Goal: Task Accomplishment & Management: Use online tool/utility

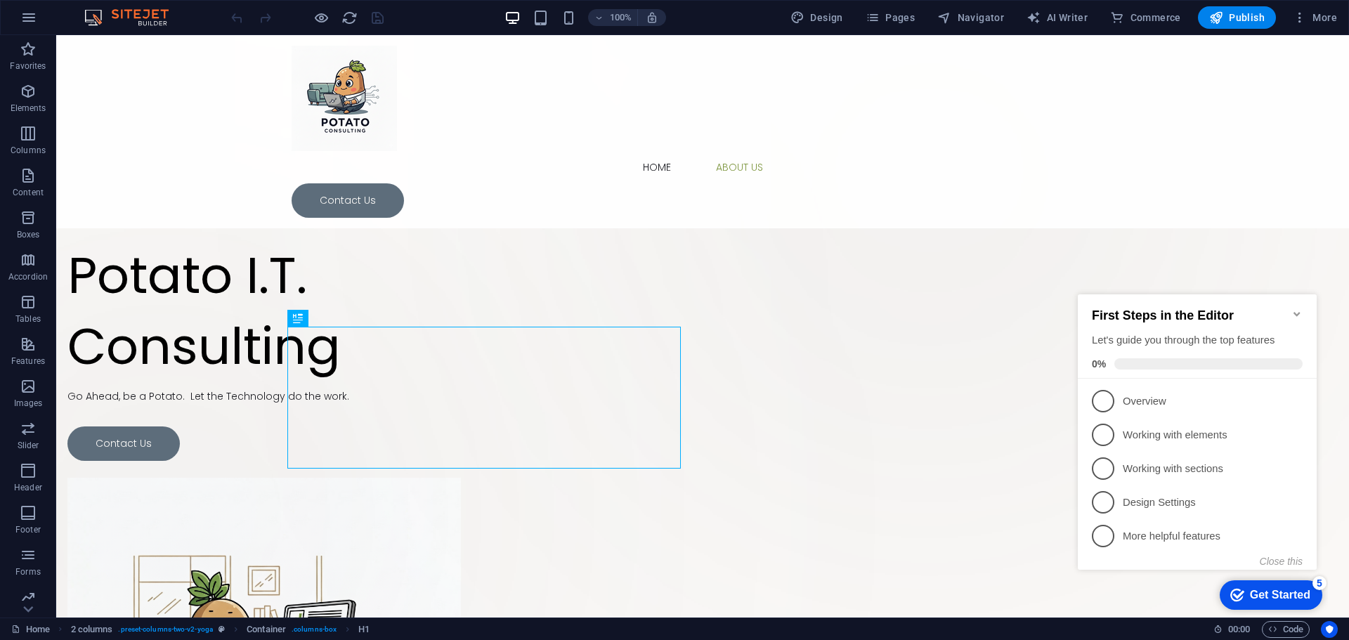
click at [1297, 312] on icon "Minimize checklist" at bounding box center [1296, 313] width 11 height 11
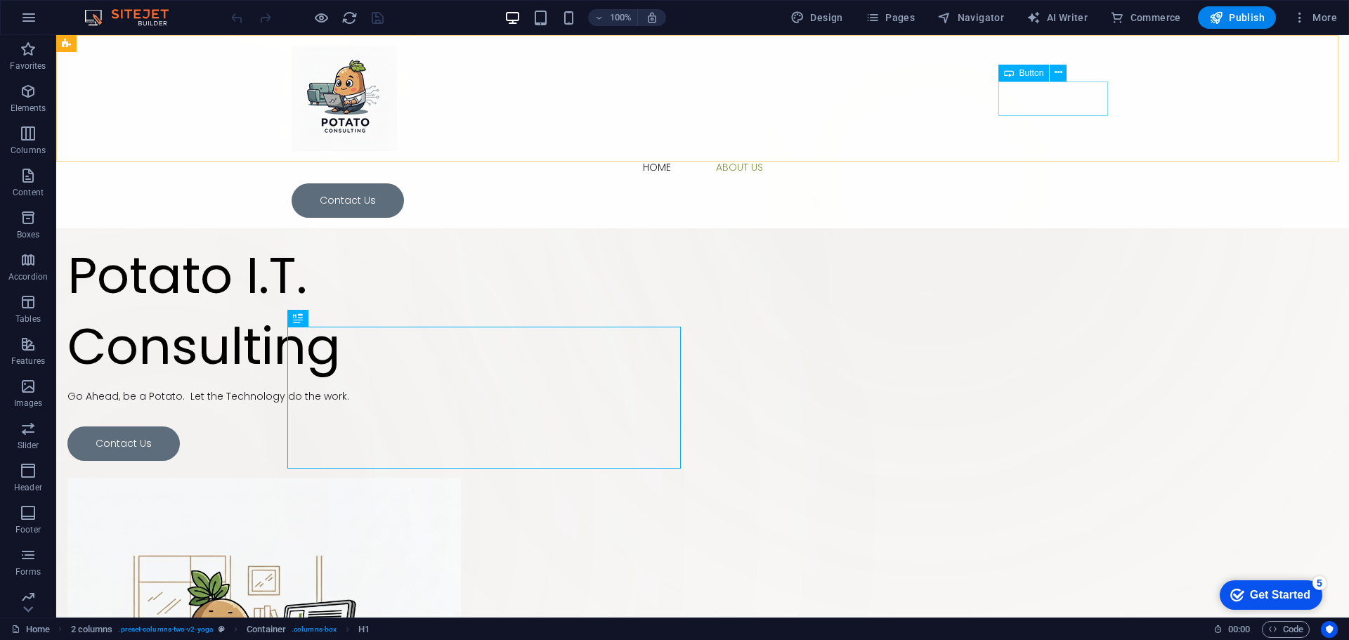
click at [1062, 183] on div "Contact Us" at bounding box center [702, 200] width 822 height 34
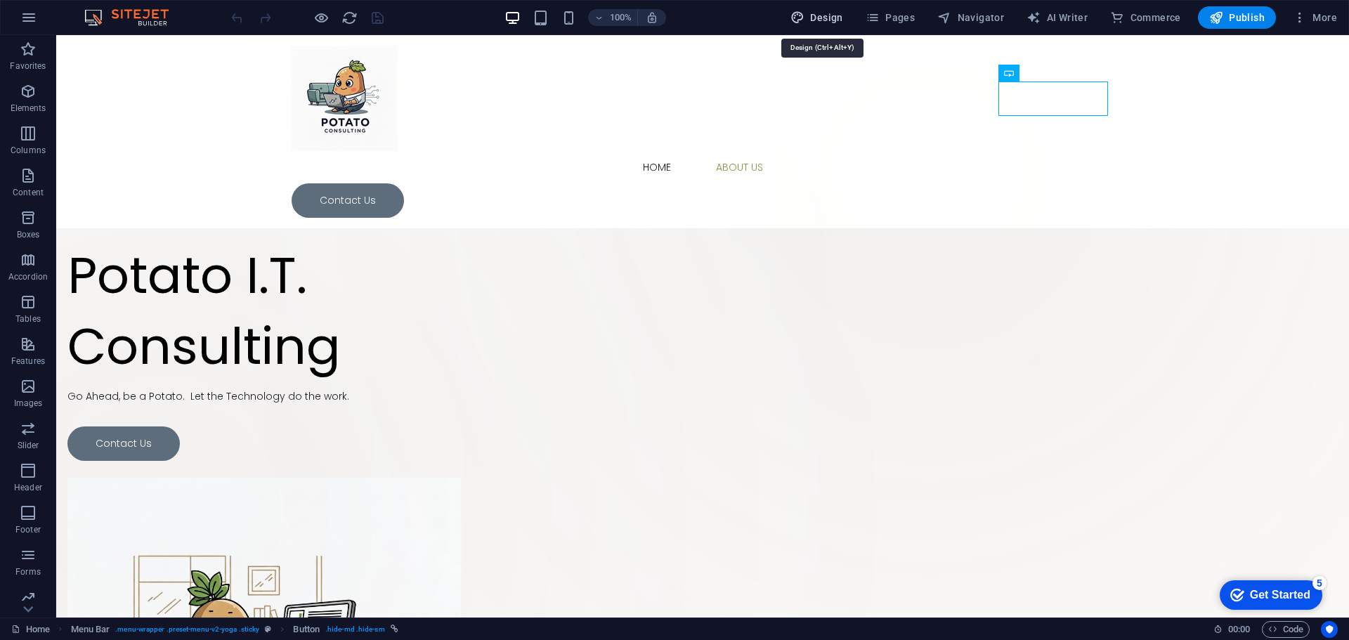
click at [830, 13] on span "Design" at bounding box center [816, 18] width 53 height 14
click at [895, 18] on span "Pages" at bounding box center [889, 18] width 49 height 14
select select "px"
select select "300"
select select "px"
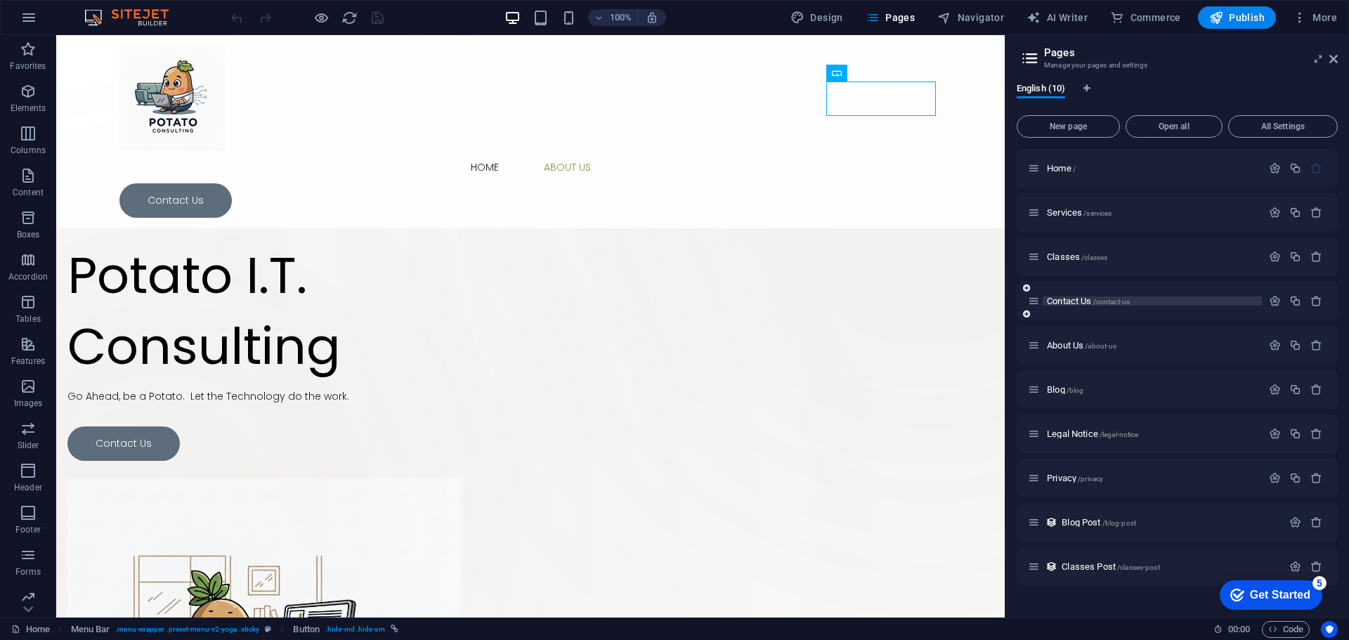
click at [1075, 300] on span "Contact Us /contact-us" at bounding box center [1088, 301] width 83 height 11
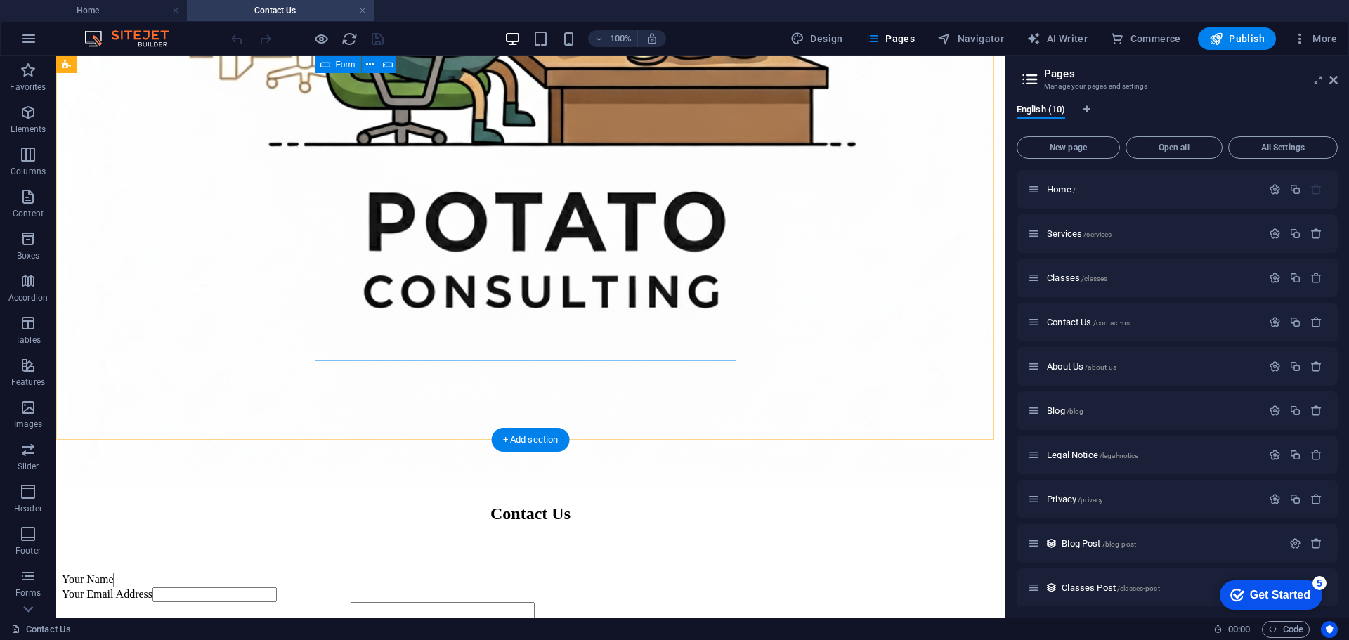
scroll to position [712, 0]
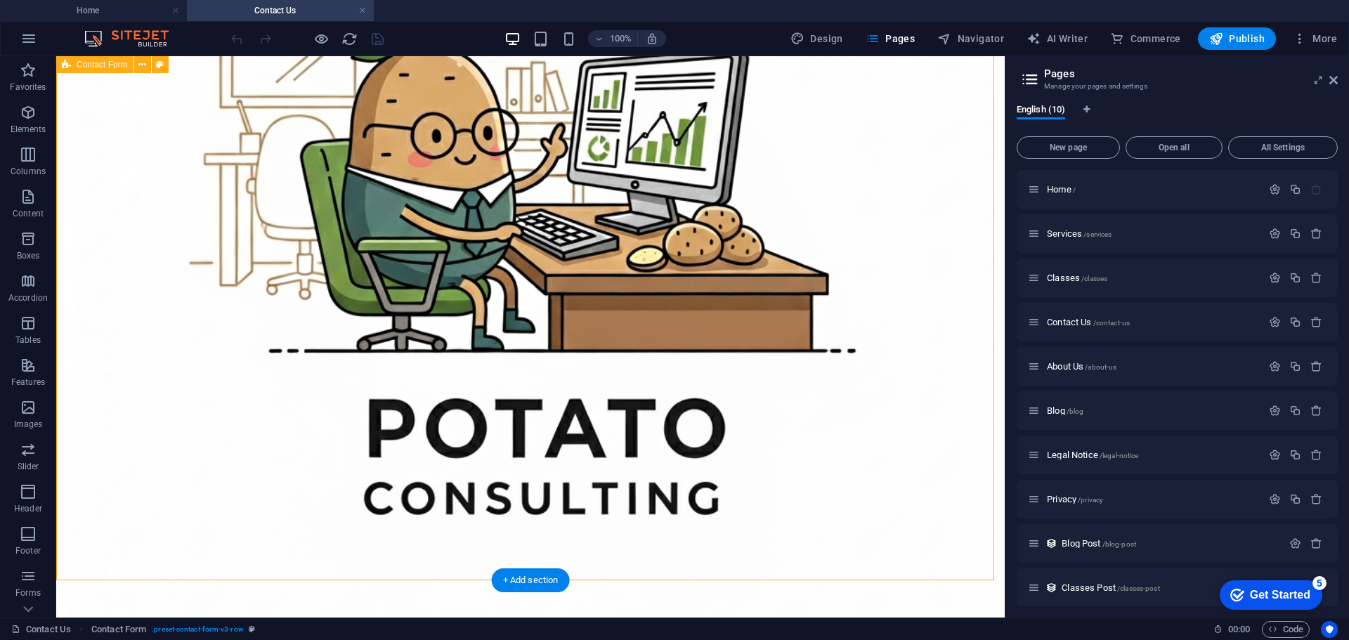
select select "rem"
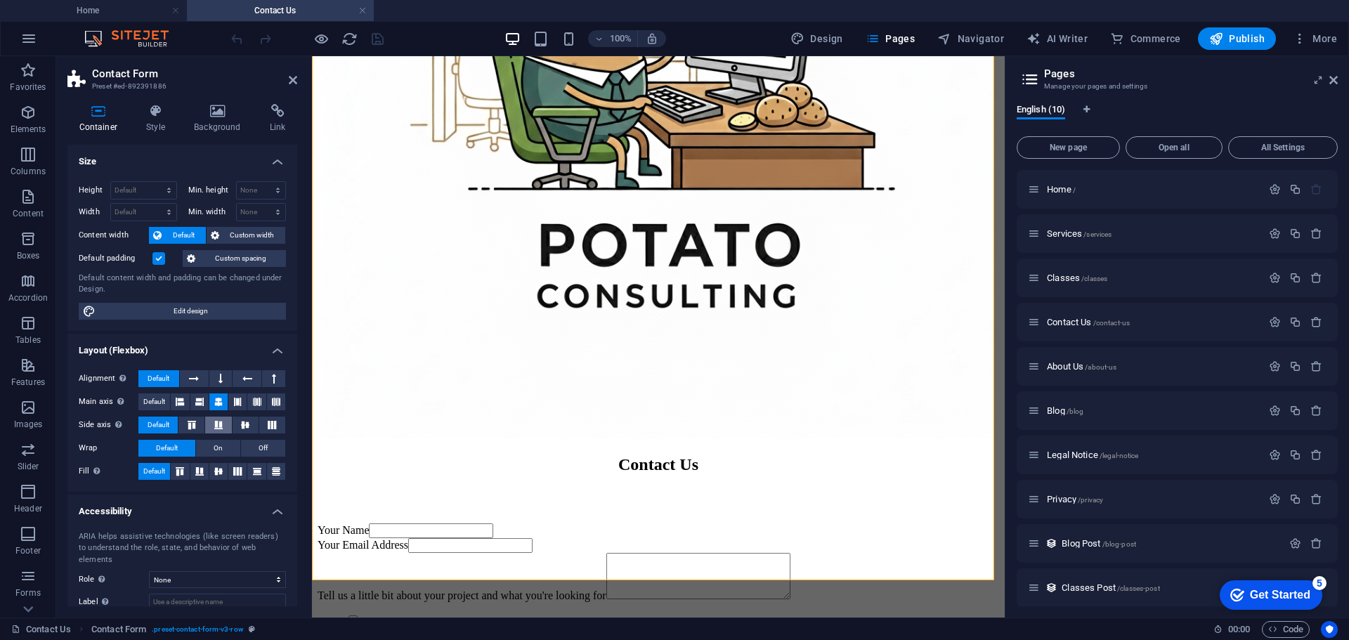
scroll to position [72, 0]
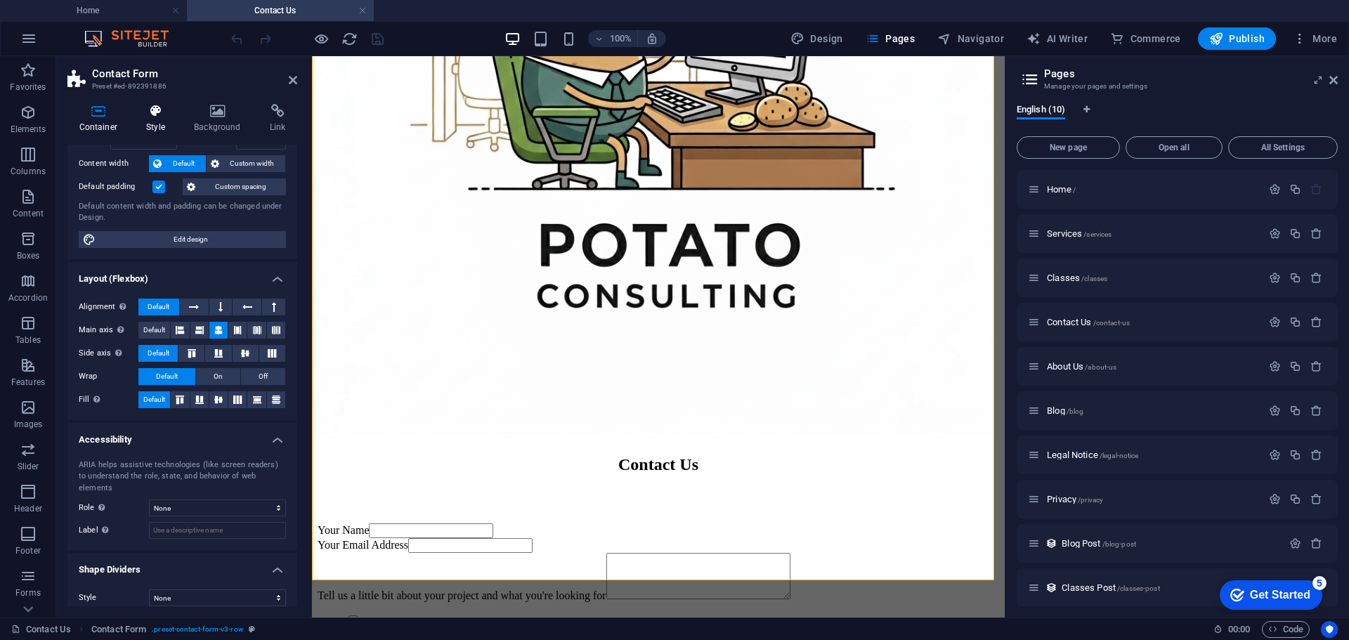
click at [161, 110] on icon at bounding box center [156, 111] width 42 height 14
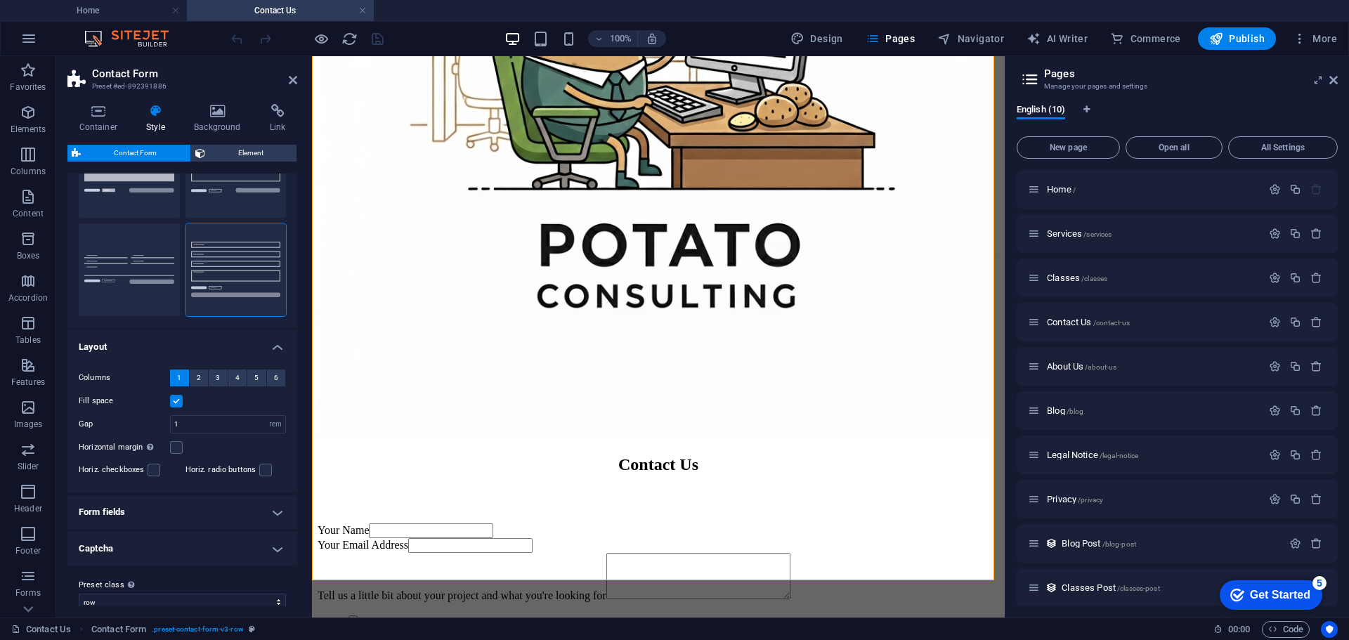
scroll to position [100, 0]
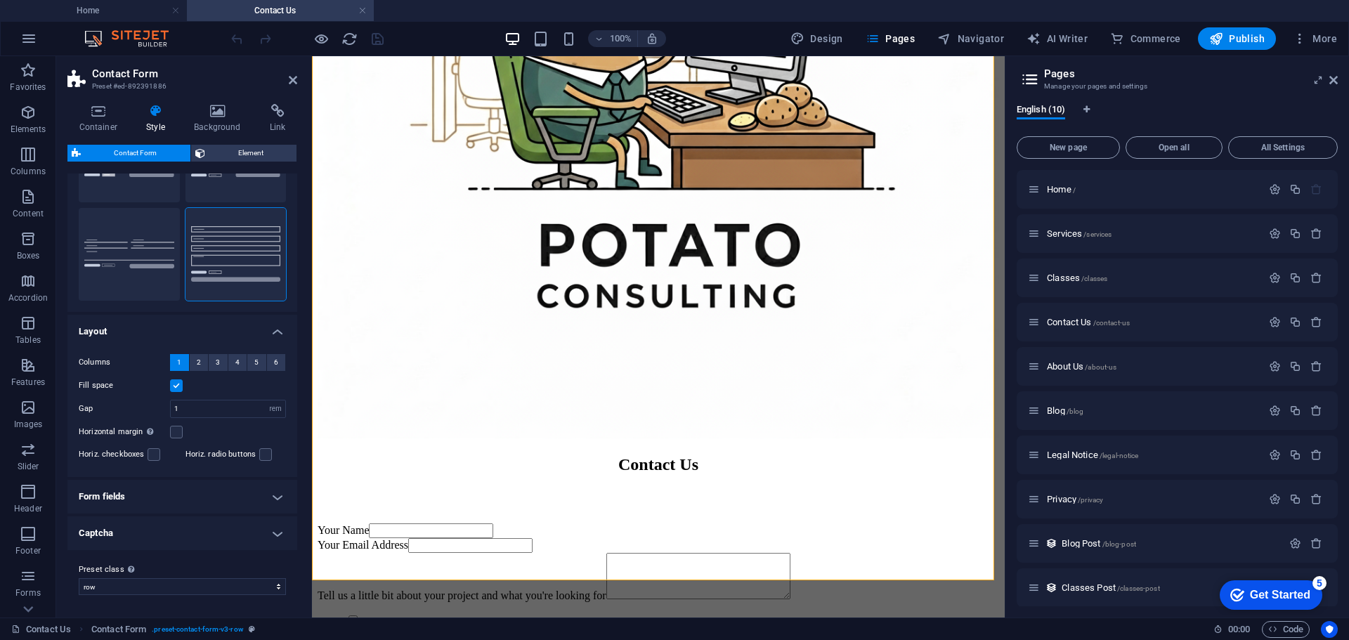
click at [147, 497] on h4 "Form fields" at bounding box center [182, 497] width 230 height 34
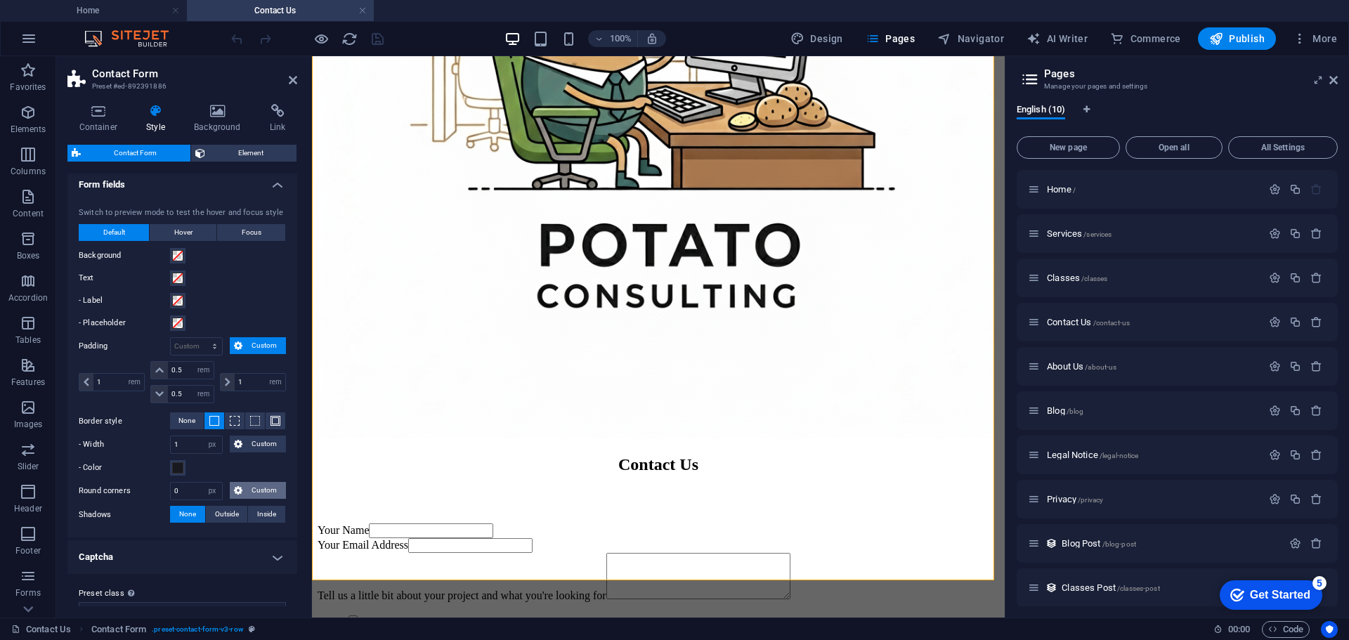
scroll to position [436, 0]
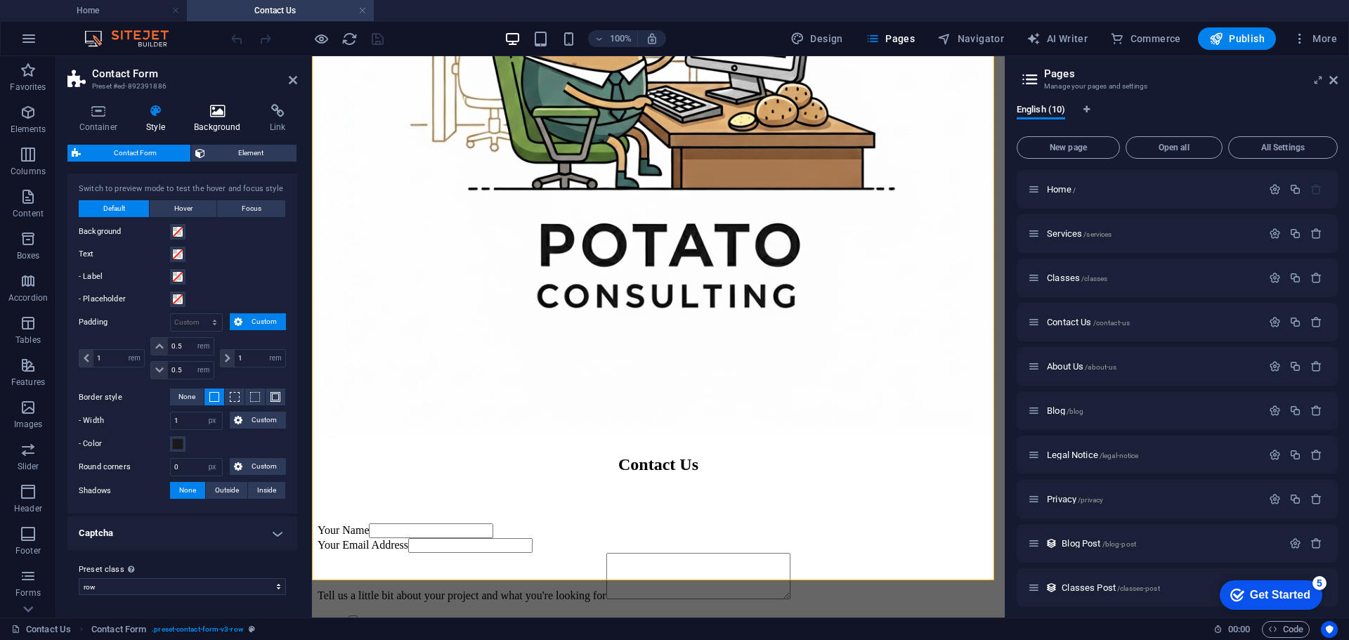
click at [205, 122] on h4 "Background" at bounding box center [221, 118] width 76 height 29
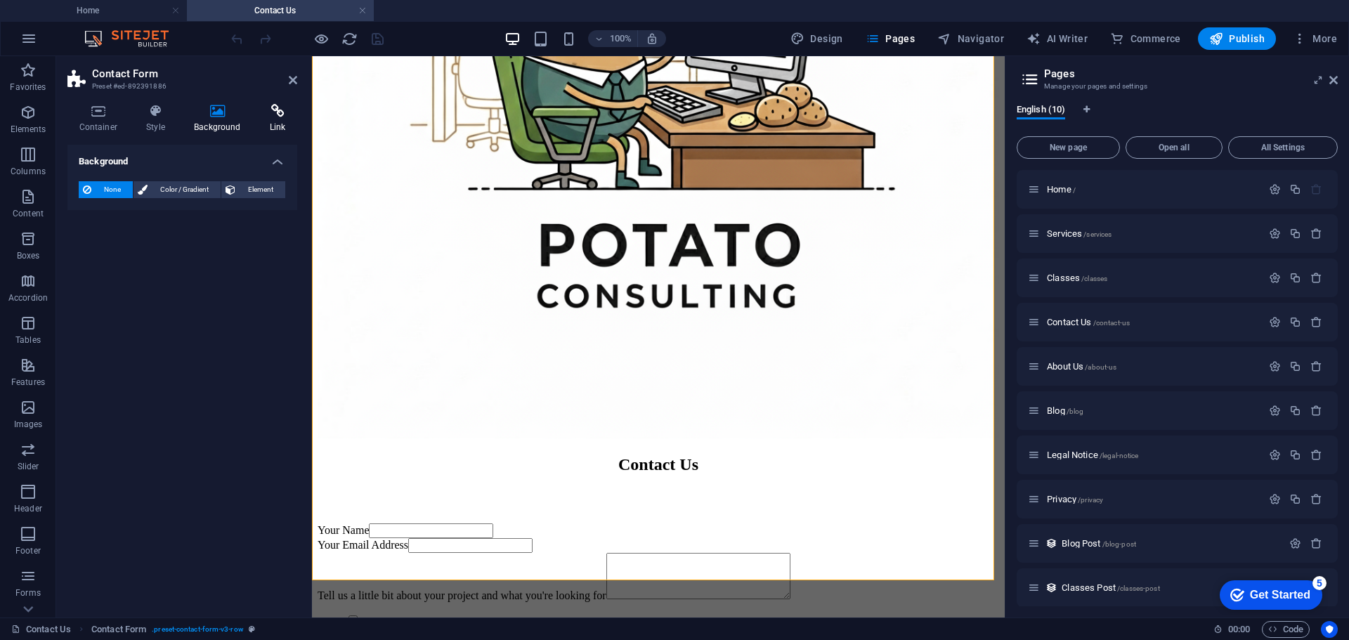
click at [274, 118] on h4 "Link" at bounding box center [277, 118] width 39 height 29
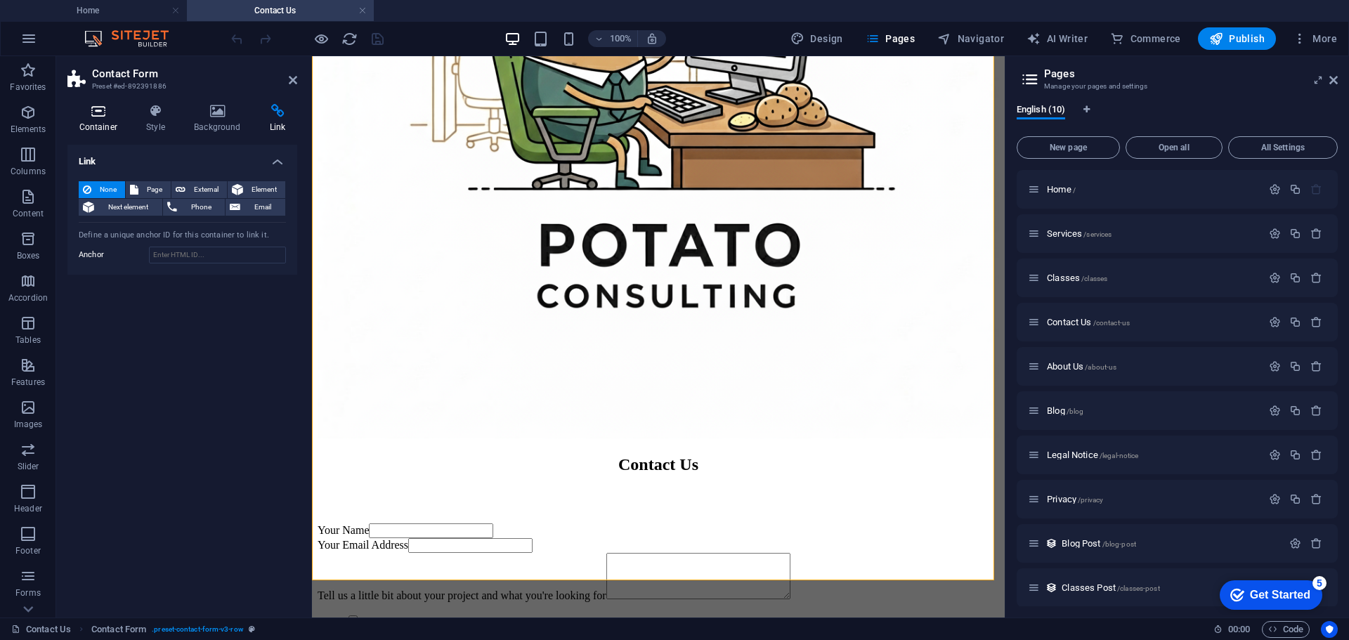
click at [91, 114] on icon at bounding box center [98, 111] width 62 height 14
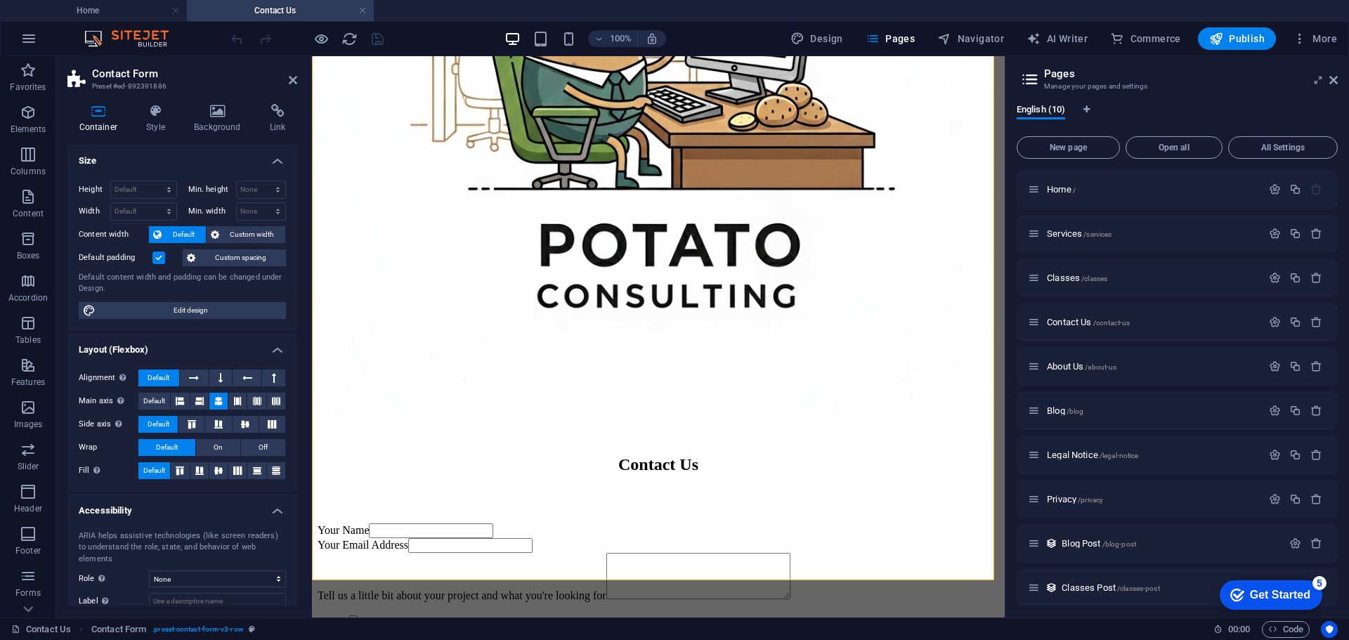
scroll to position [0, 0]
click at [152, 118] on h4 "Style" at bounding box center [159, 118] width 48 height 29
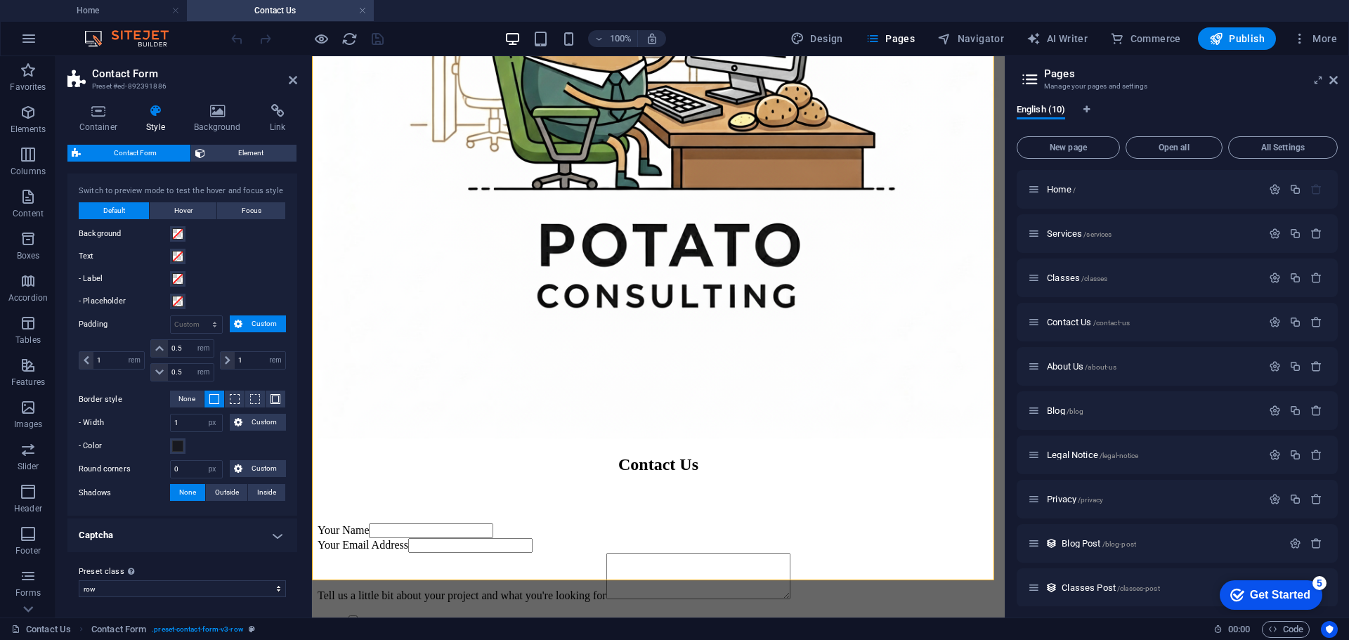
scroll to position [436, 0]
click at [191, 531] on h4 "Captcha" at bounding box center [182, 533] width 230 height 34
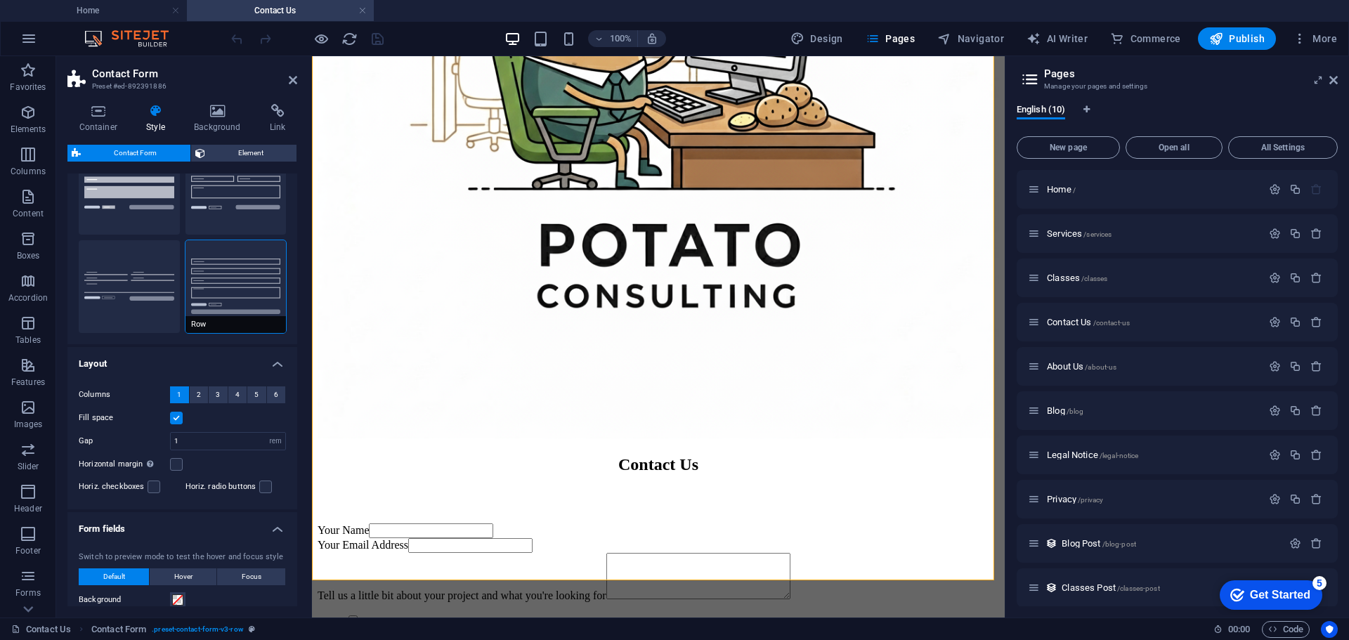
scroll to position [0, 0]
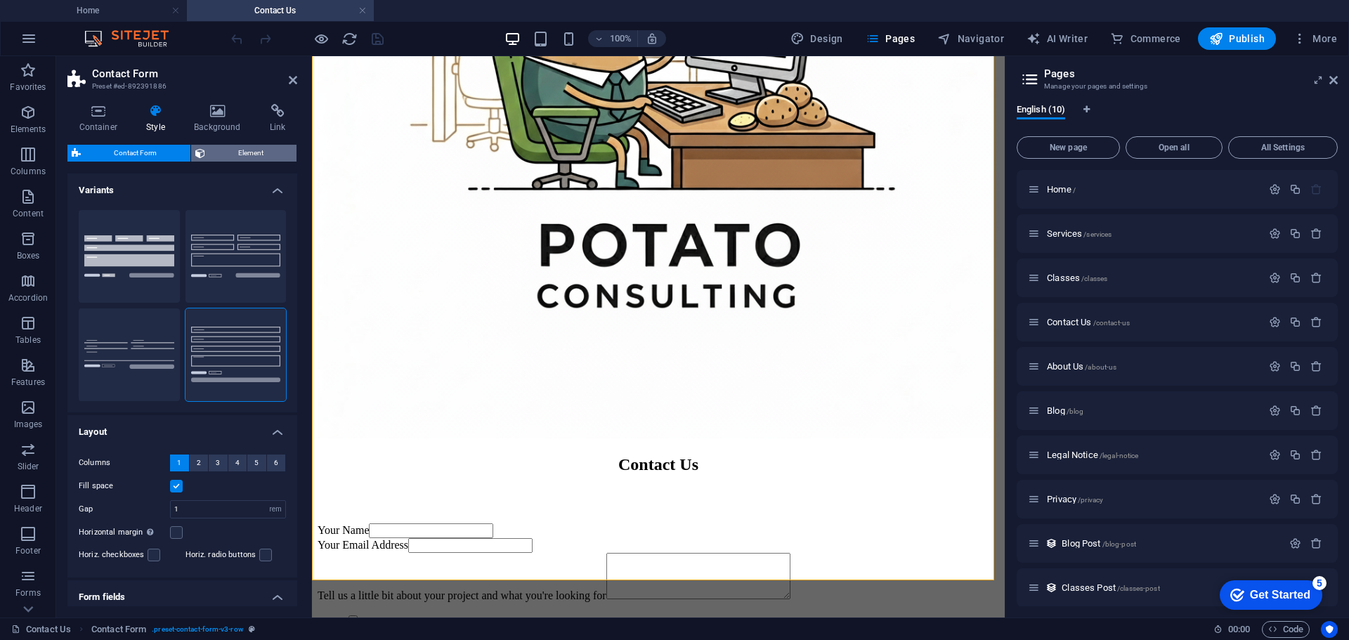
click at [216, 151] on span "Element" at bounding box center [251, 153] width 84 height 17
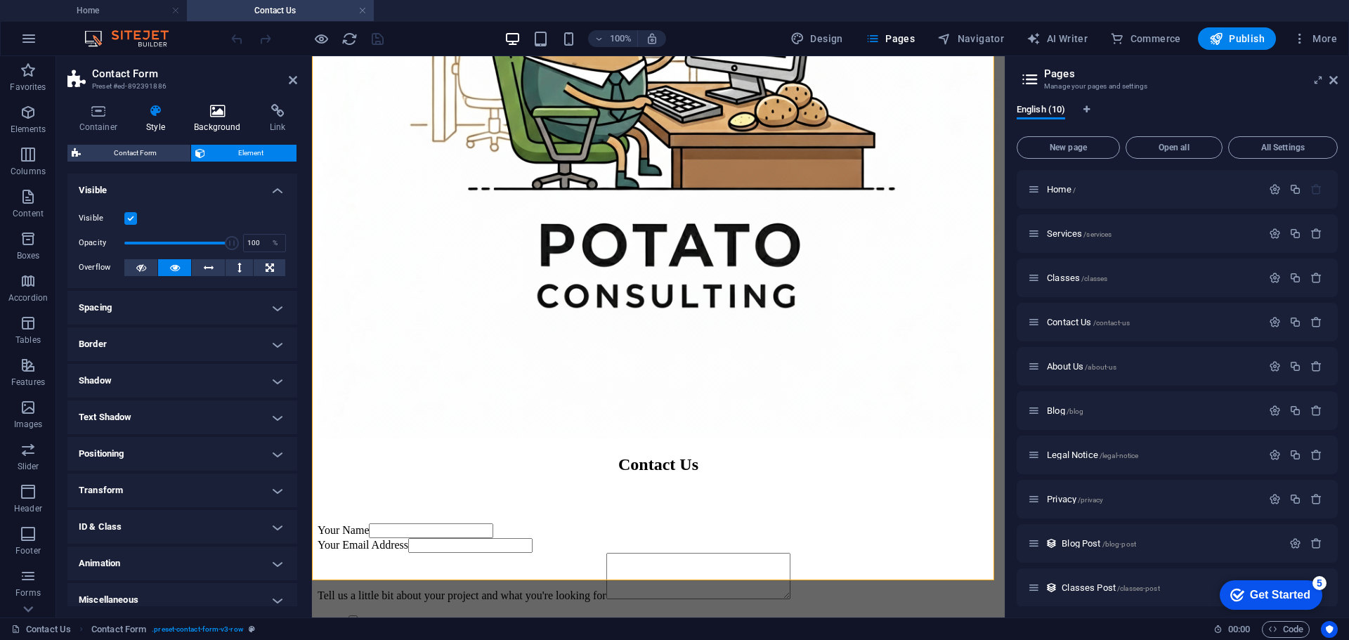
click at [211, 122] on h4 "Background" at bounding box center [221, 118] width 76 height 29
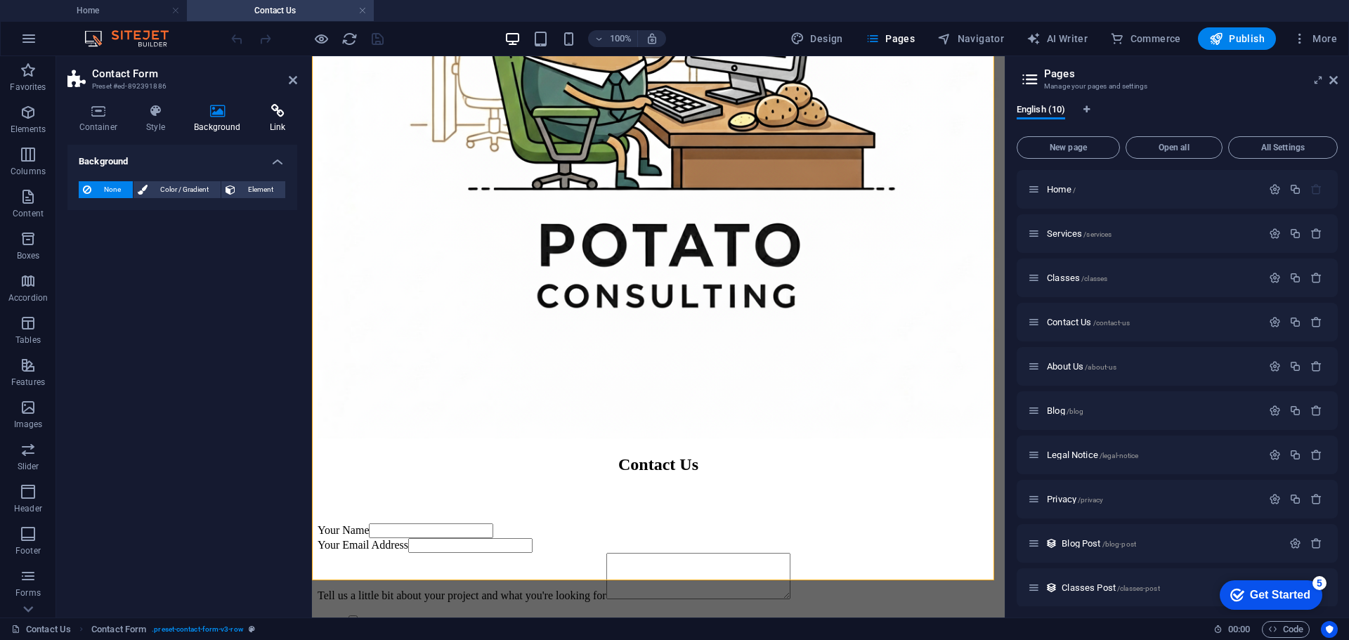
click at [284, 124] on h4 "Link" at bounding box center [277, 118] width 39 height 29
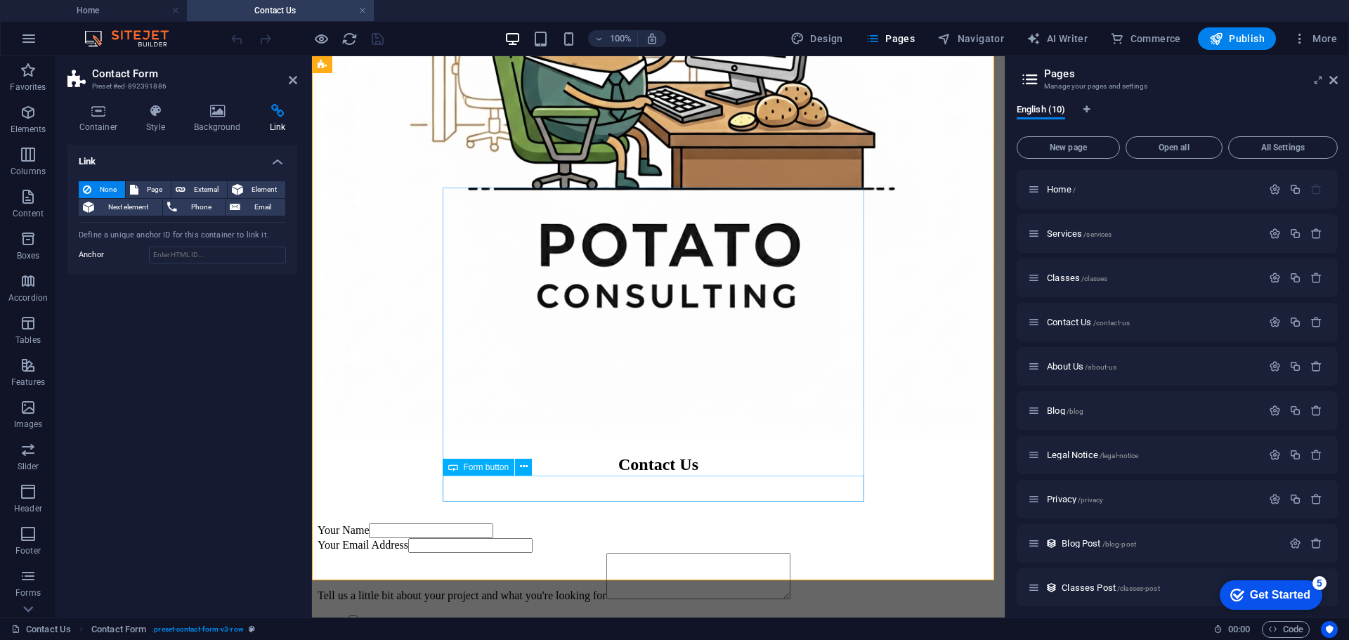
click at [106, 123] on h4 "Container" at bounding box center [100, 118] width 67 height 29
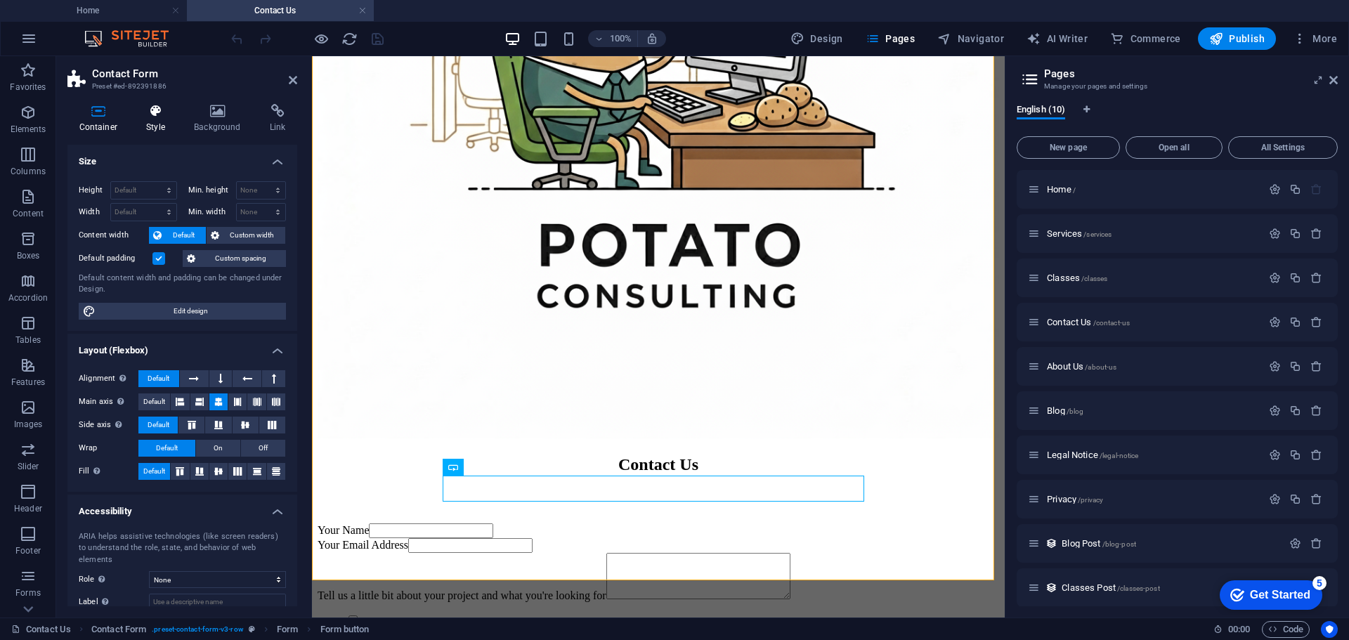
click at [146, 114] on icon at bounding box center [156, 111] width 42 height 14
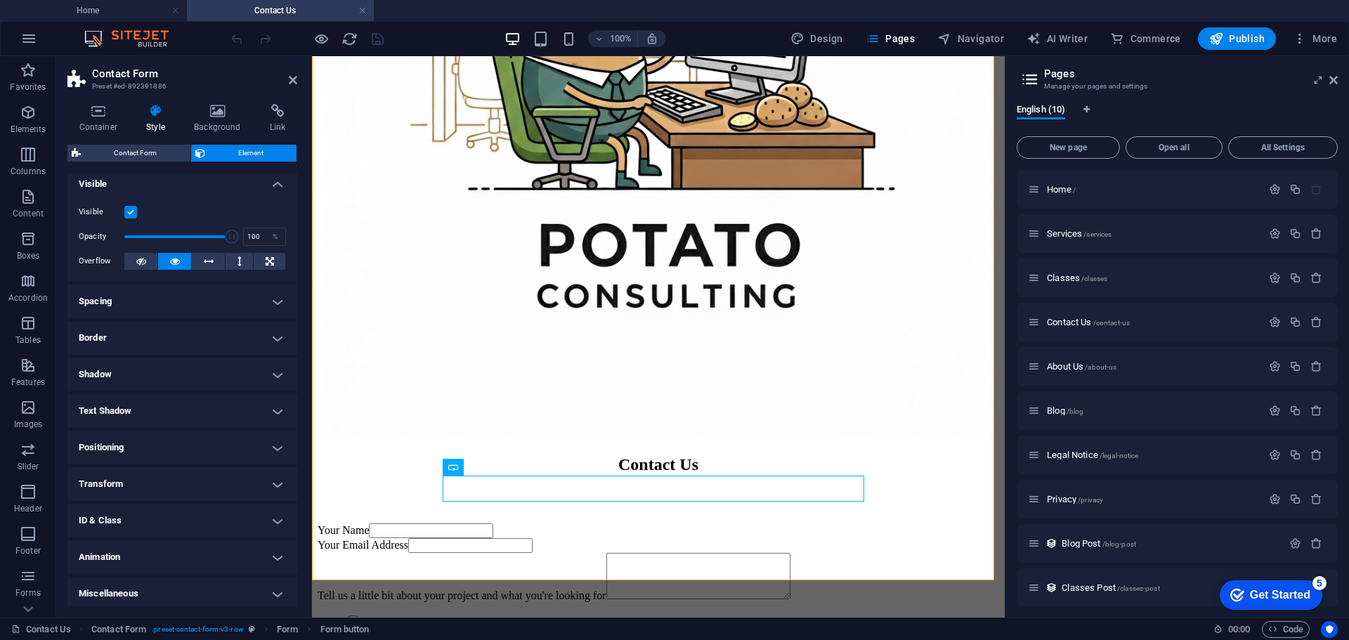
scroll to position [11, 0]
click at [140, 552] on h4 "Animation" at bounding box center [182, 553] width 230 height 34
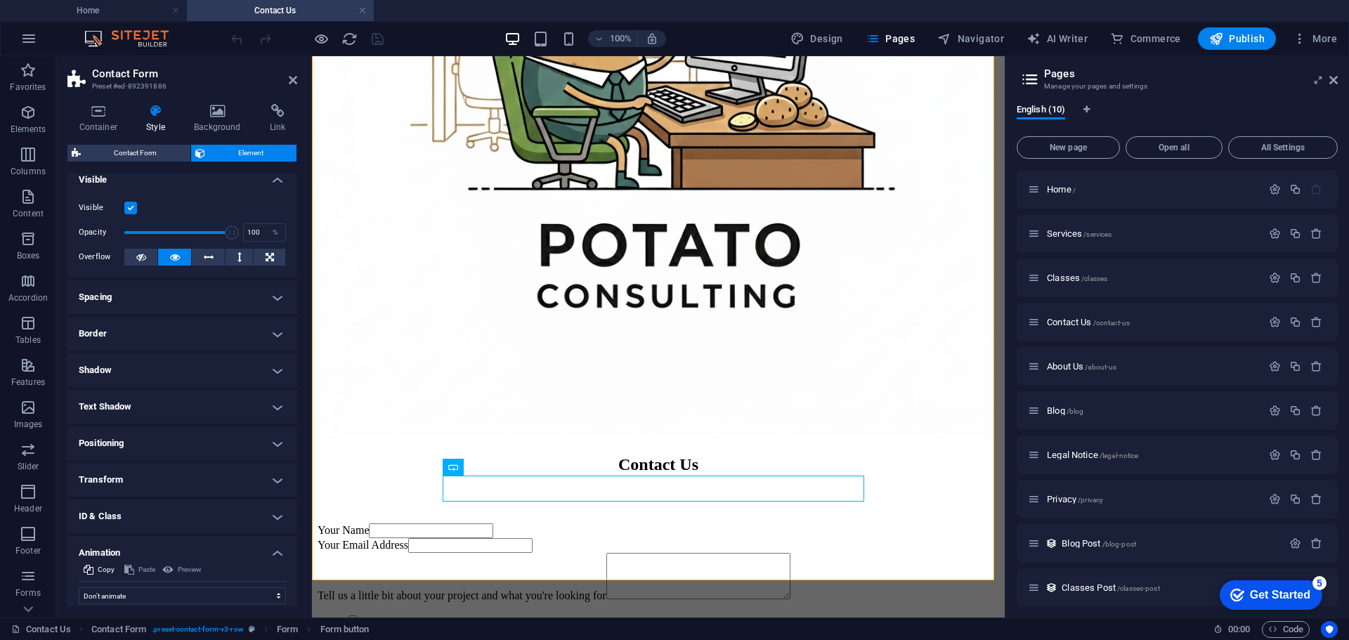
click at [140, 550] on h4 "Animation" at bounding box center [182, 548] width 230 height 25
click at [166, 151] on span "Contact Form" at bounding box center [135, 153] width 101 height 17
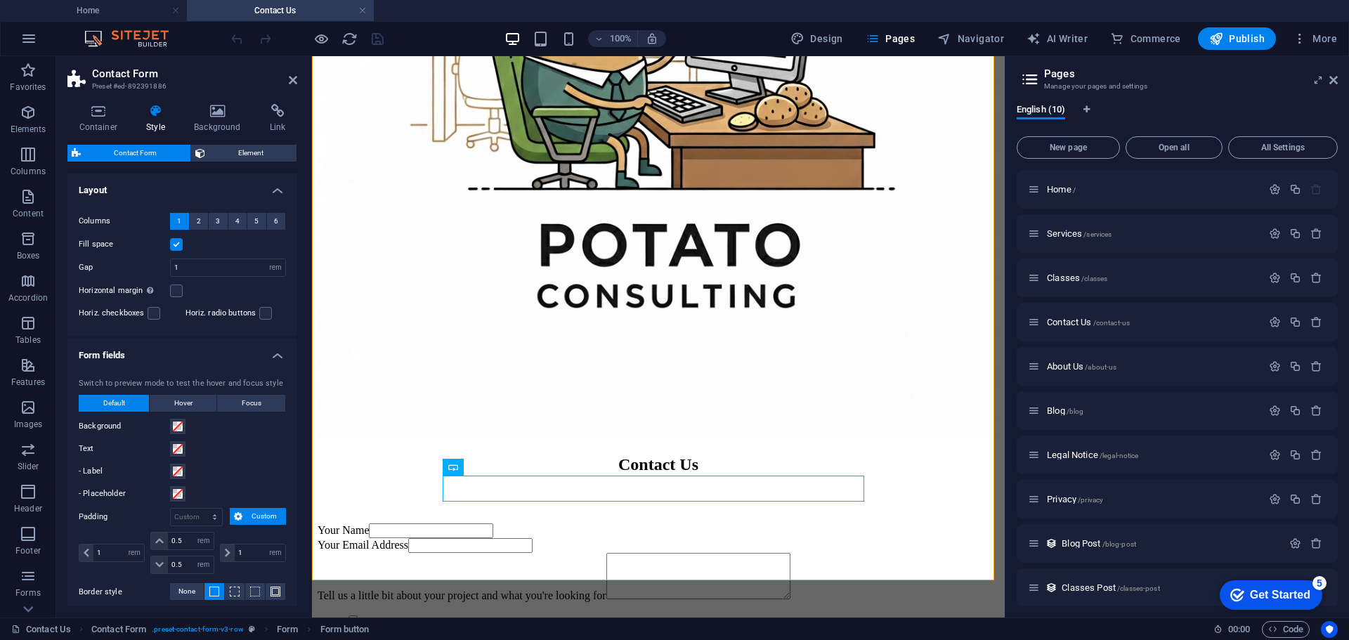
scroll to position [281, 0]
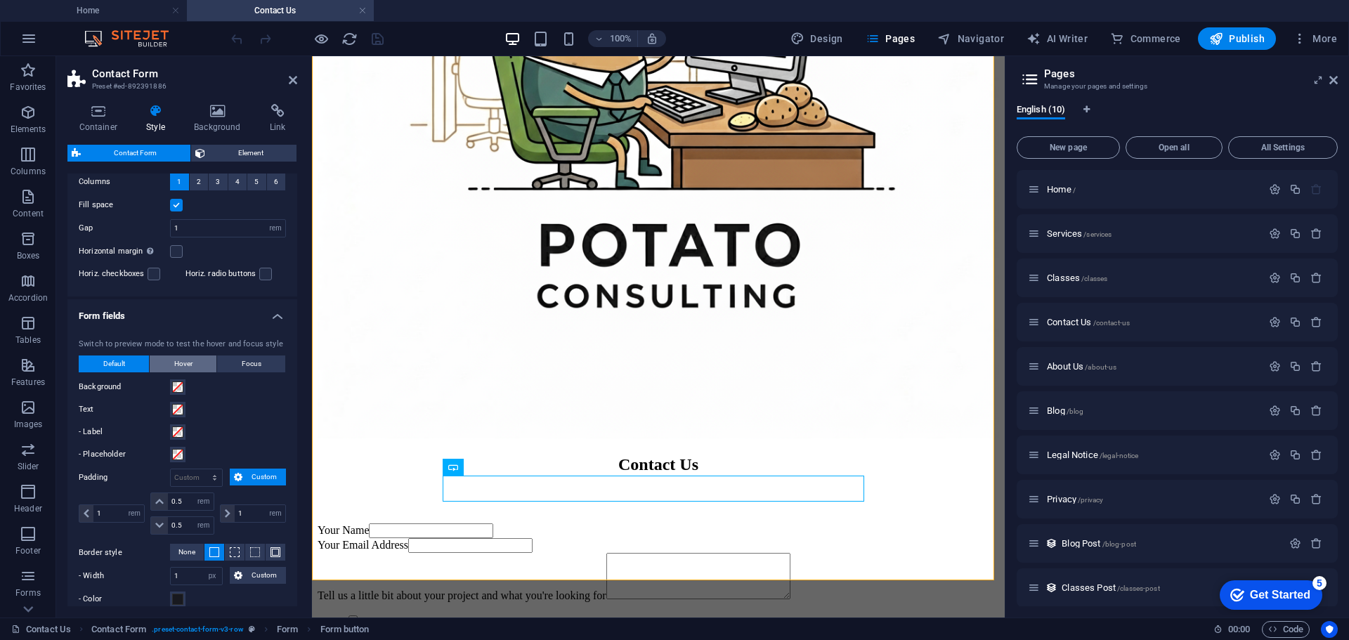
click at [200, 363] on button "Hover" at bounding box center [183, 363] width 67 height 17
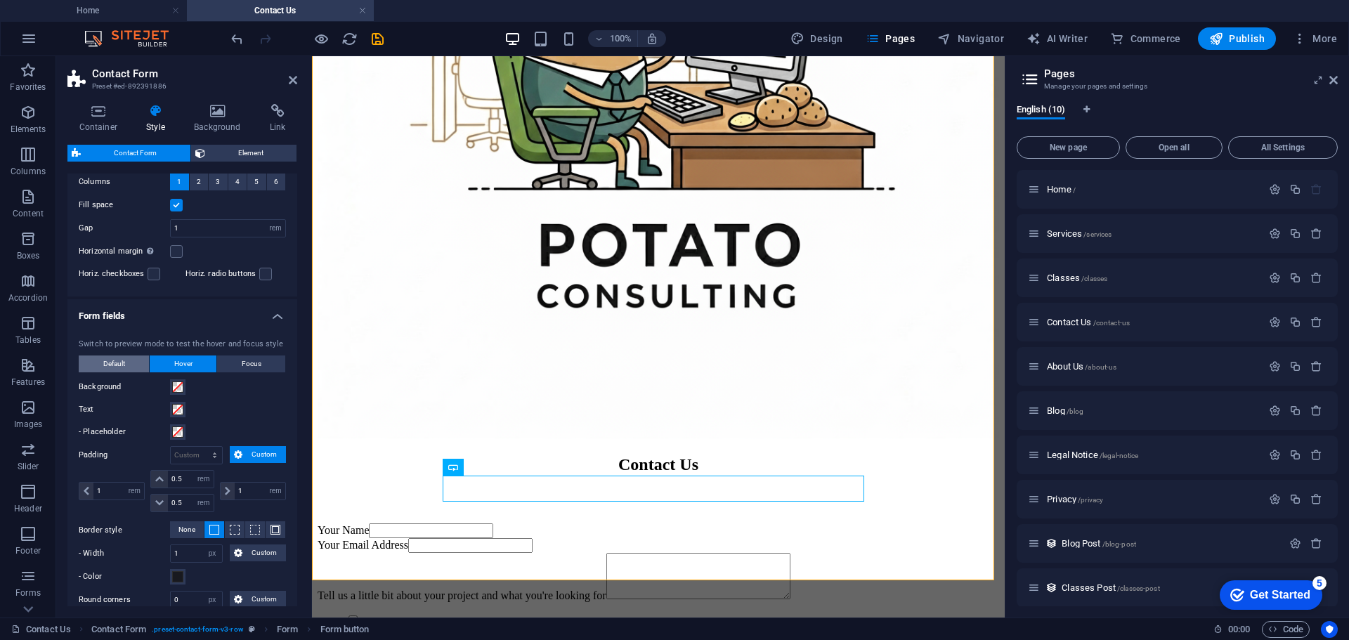
click at [121, 359] on span "Default" at bounding box center [114, 363] width 22 height 17
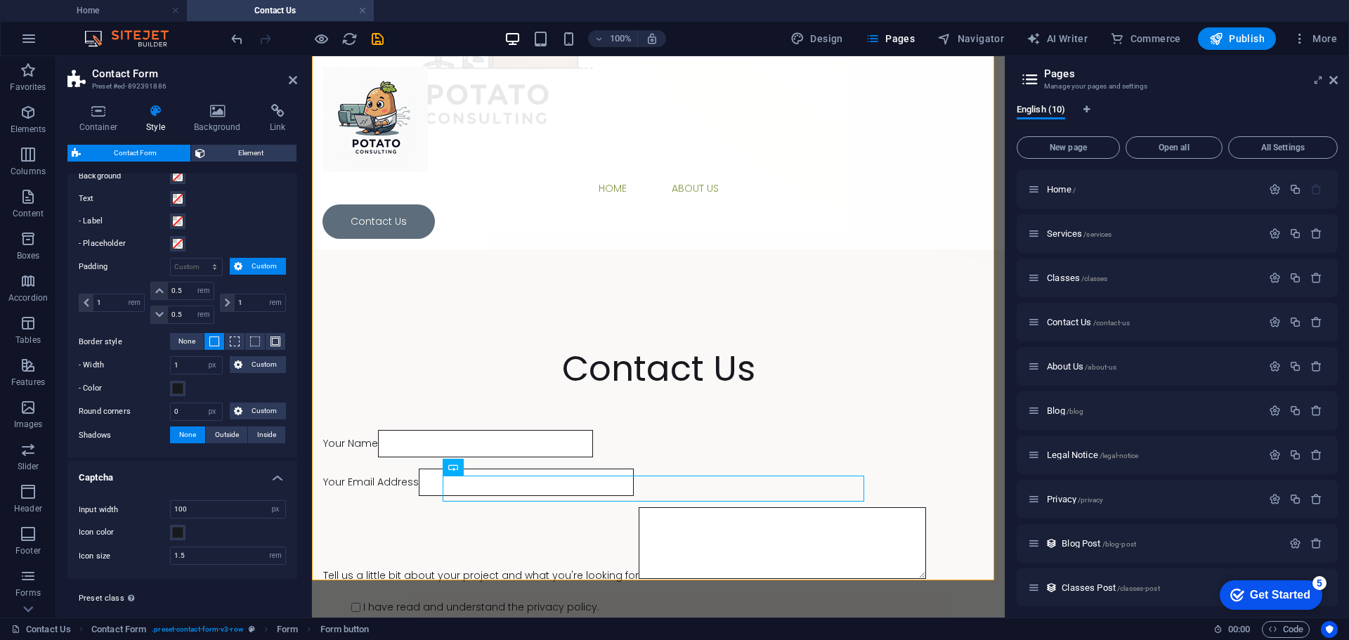
scroll to position [520, 0]
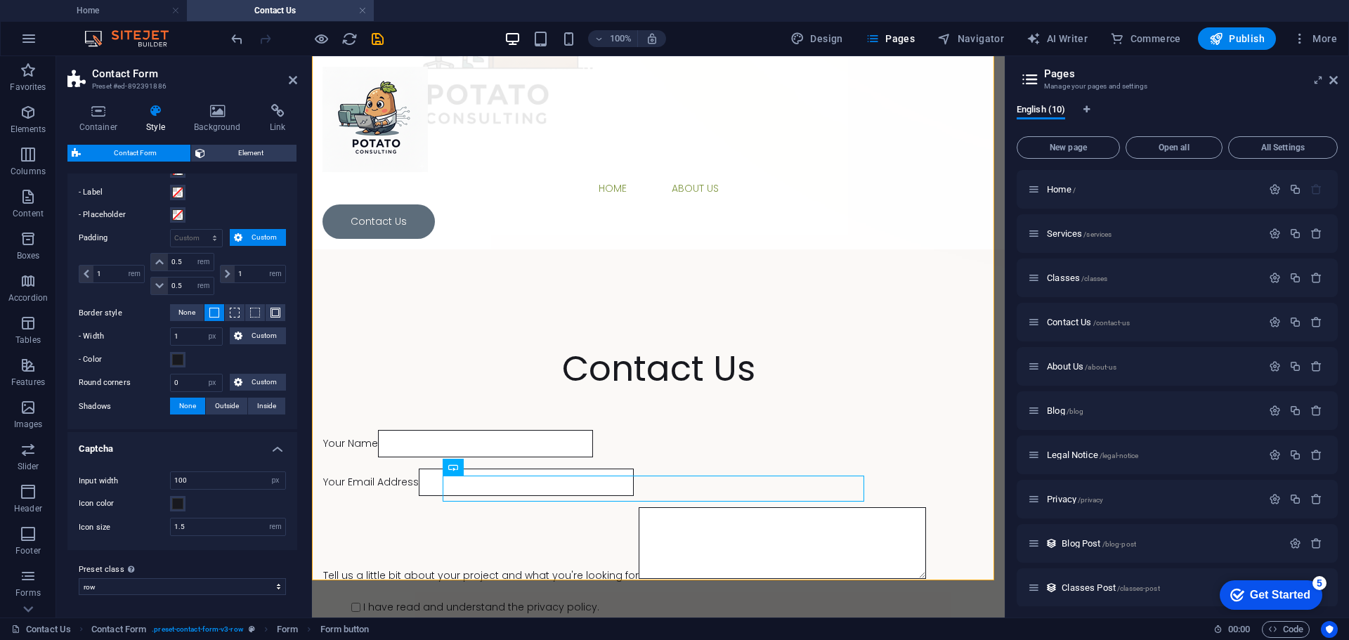
click at [221, 445] on h4 "Captcha" at bounding box center [182, 444] width 230 height 25
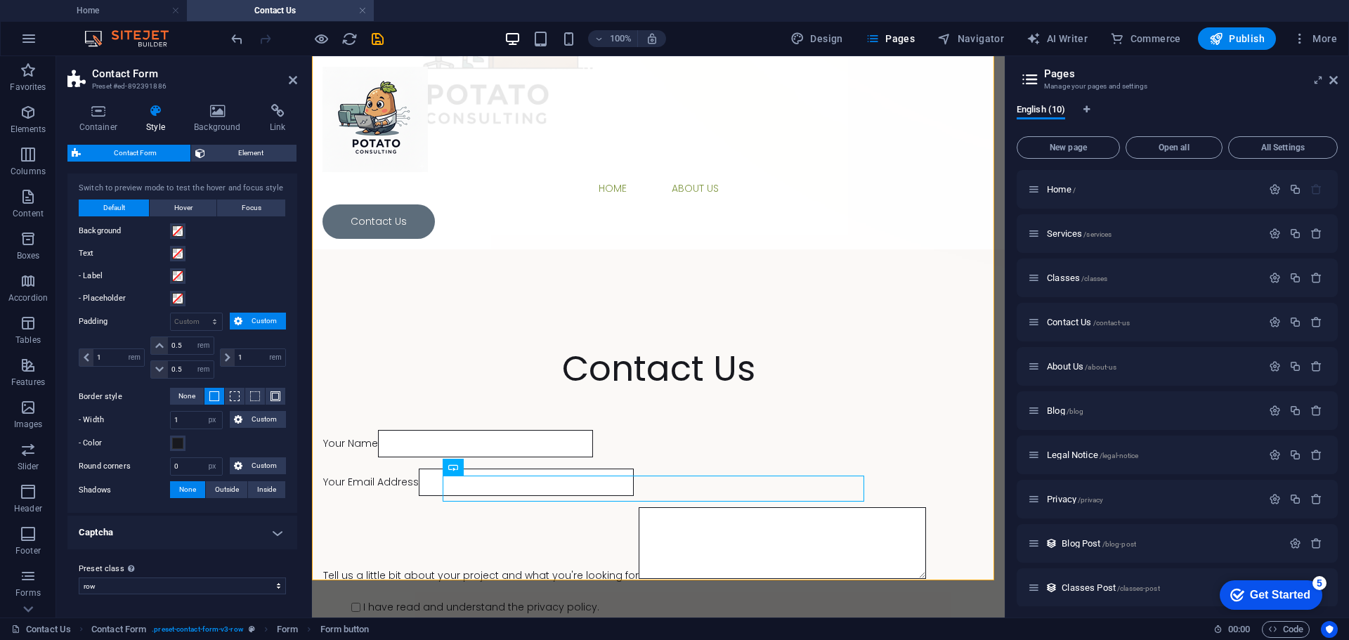
click at [168, 549] on h4 "Captcha" at bounding box center [182, 533] width 230 height 34
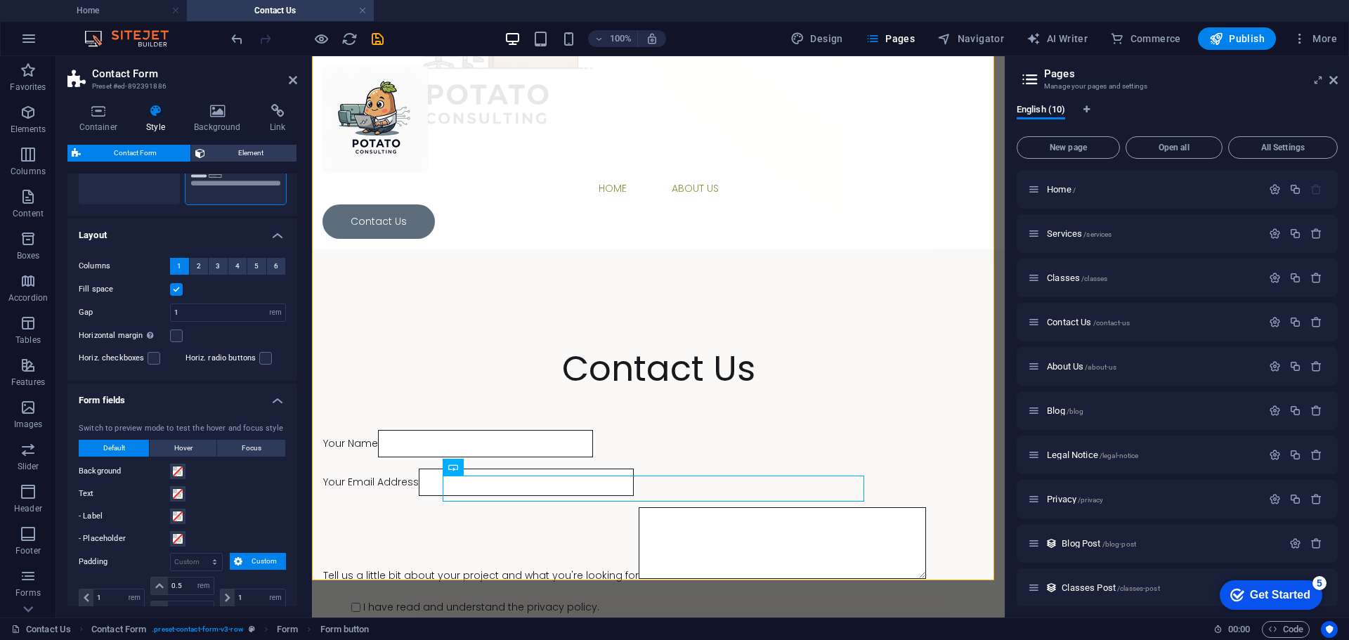
scroll to position [169, 0]
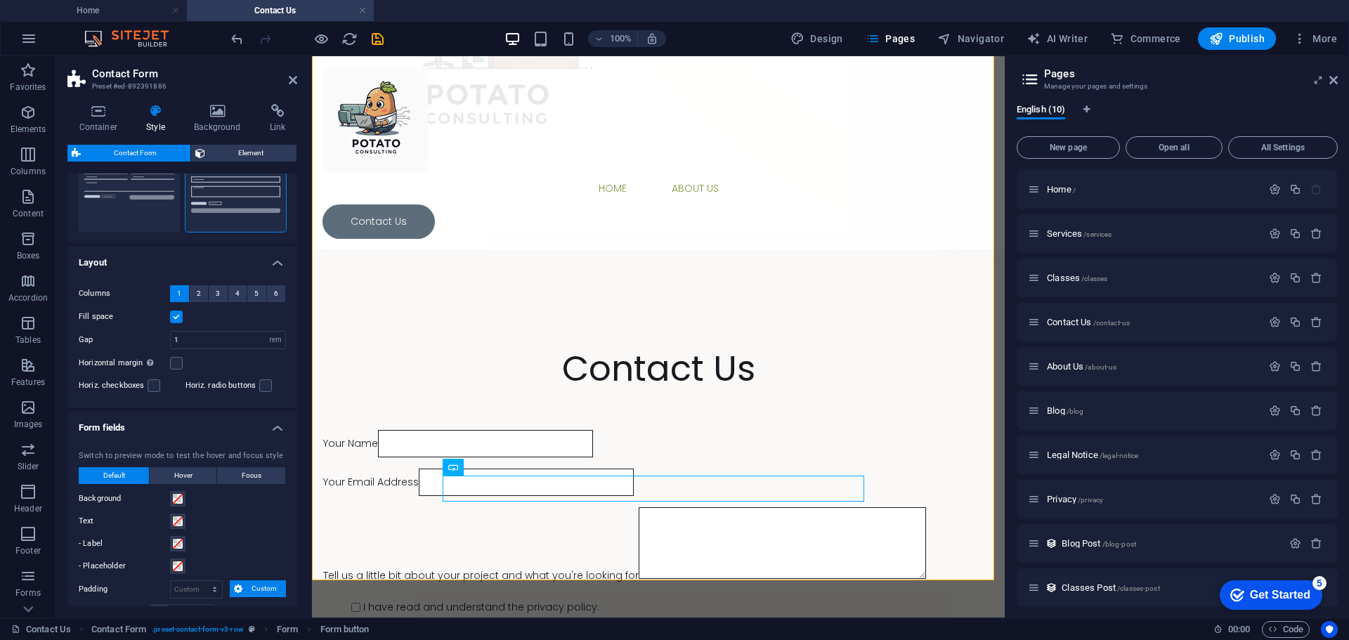
click at [163, 431] on h4 "Form fields" at bounding box center [182, 423] width 230 height 25
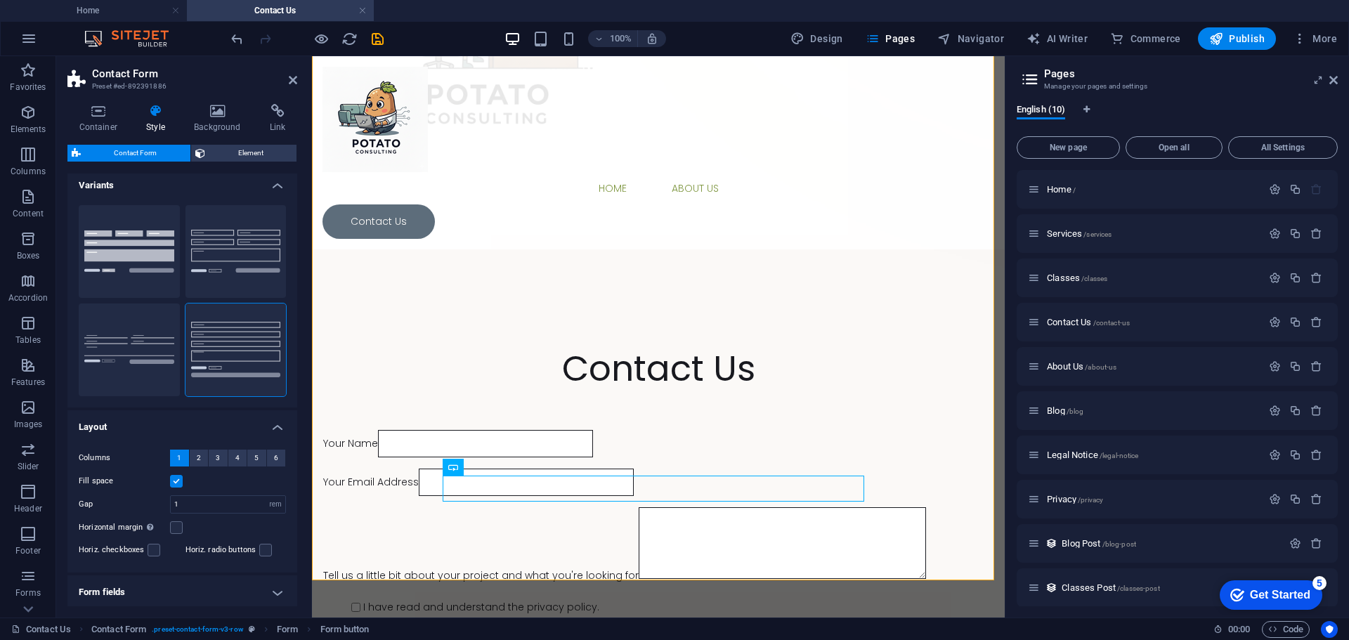
scroll to position [0, 0]
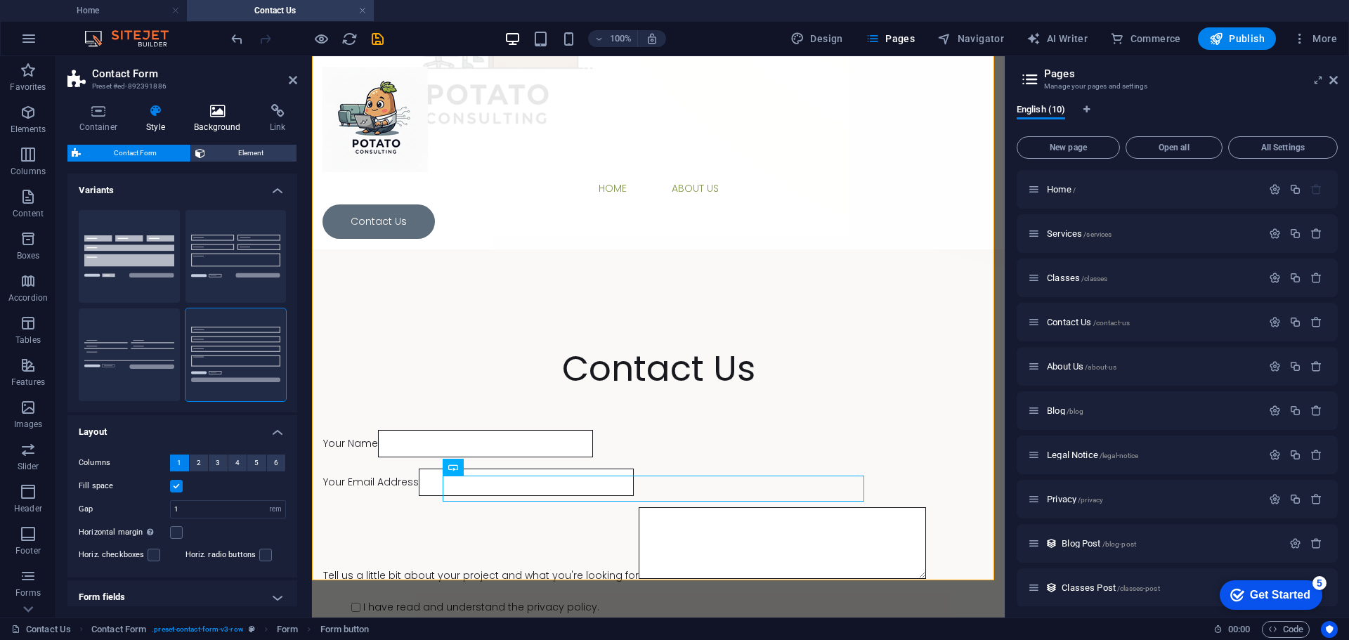
click at [212, 116] on icon at bounding box center [218, 111] width 70 height 14
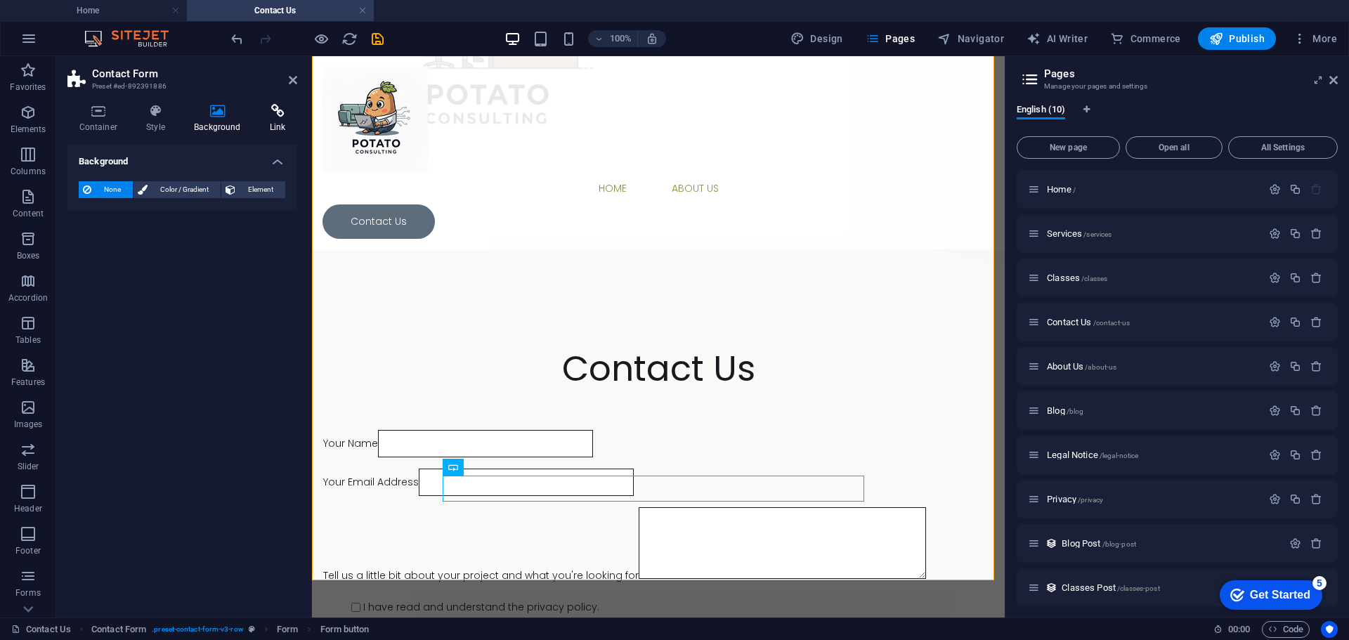
click at [276, 116] on icon at bounding box center [277, 111] width 39 height 14
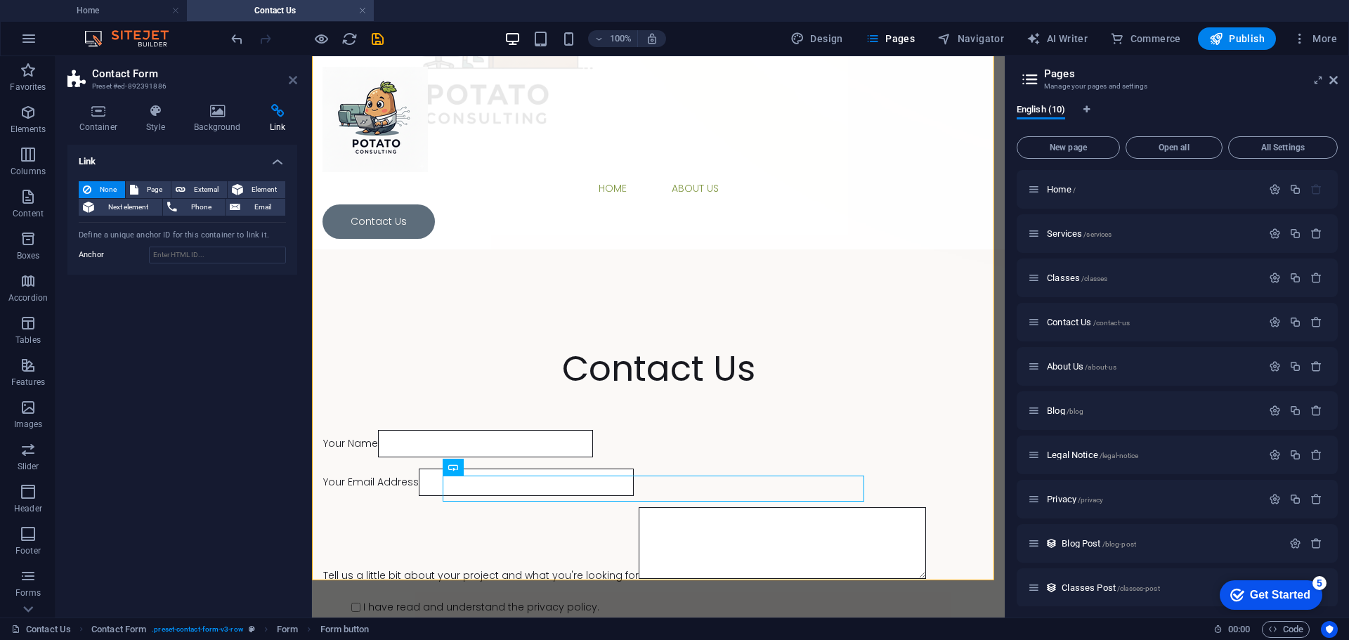
click at [291, 81] on icon at bounding box center [293, 79] width 8 height 11
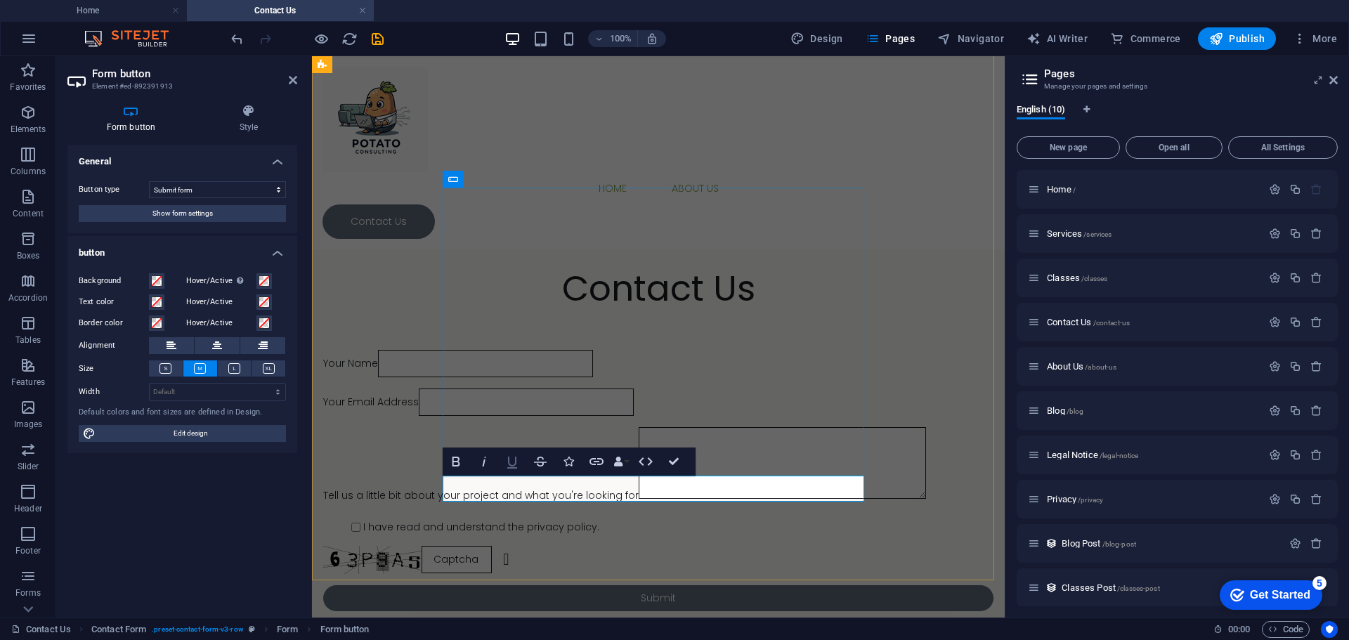
scroll to position [632, 0]
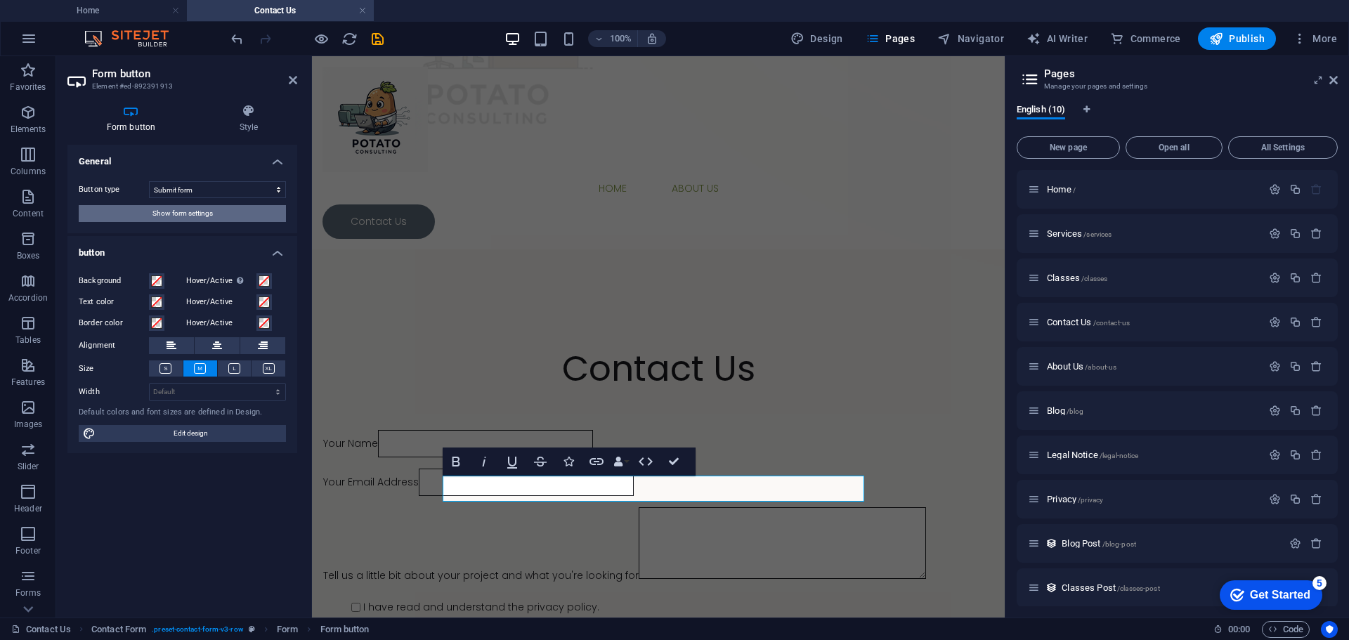
click at [183, 218] on span "Show form settings" at bounding box center [182, 213] width 60 height 17
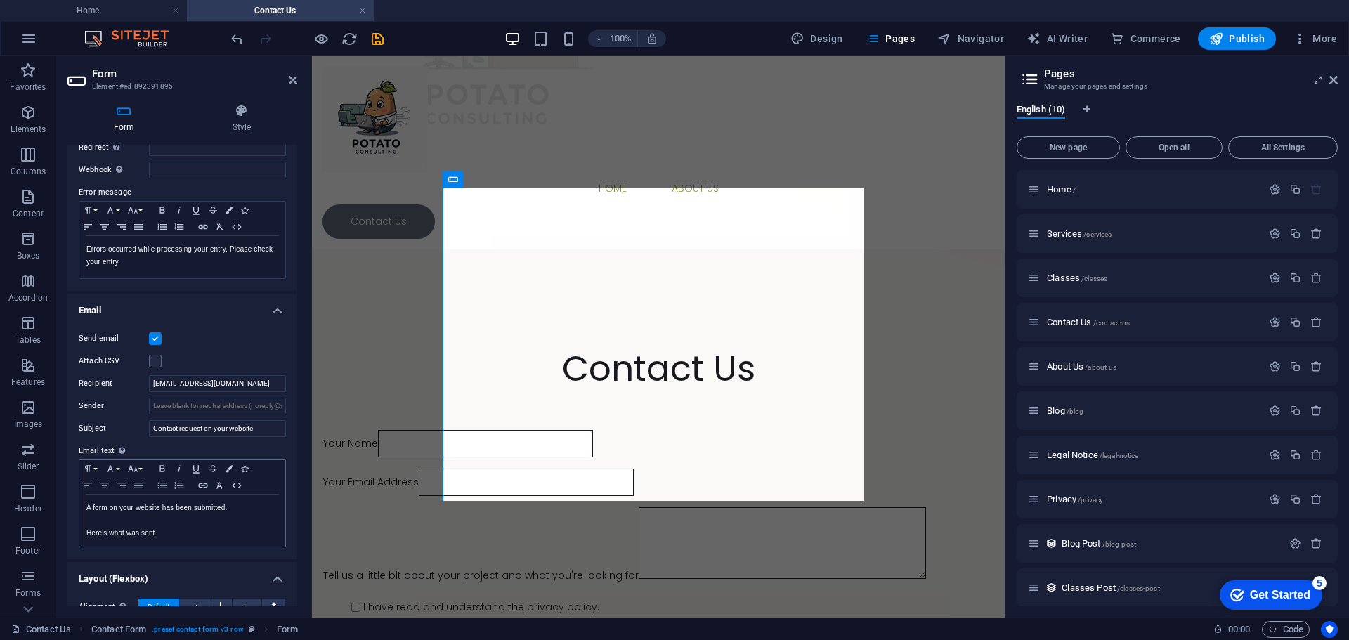
scroll to position [281, 0]
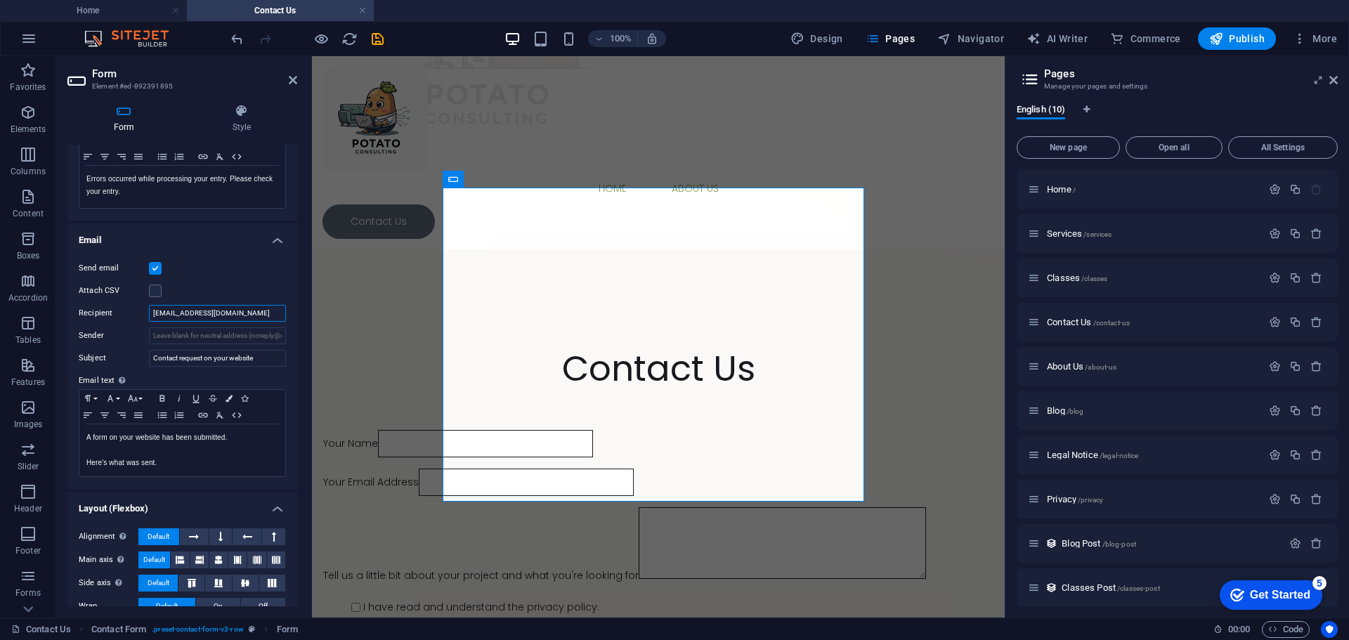
click at [162, 313] on input "[EMAIL_ADDRESS][DOMAIN_NAME]" at bounding box center [217, 313] width 137 height 17
click at [242, 336] on input "Sender" at bounding box center [217, 335] width 137 height 17
drag, startPoint x: 164, startPoint y: 314, endPoint x: 135, endPoint y: 313, distance: 29.5
click at [135, 313] on div "Recipient [EMAIL_ADDRESS][DOMAIN_NAME]" at bounding box center [182, 313] width 207 height 17
type input "[PERSON_NAME][EMAIL_ADDRESS][DOMAIN_NAME]"
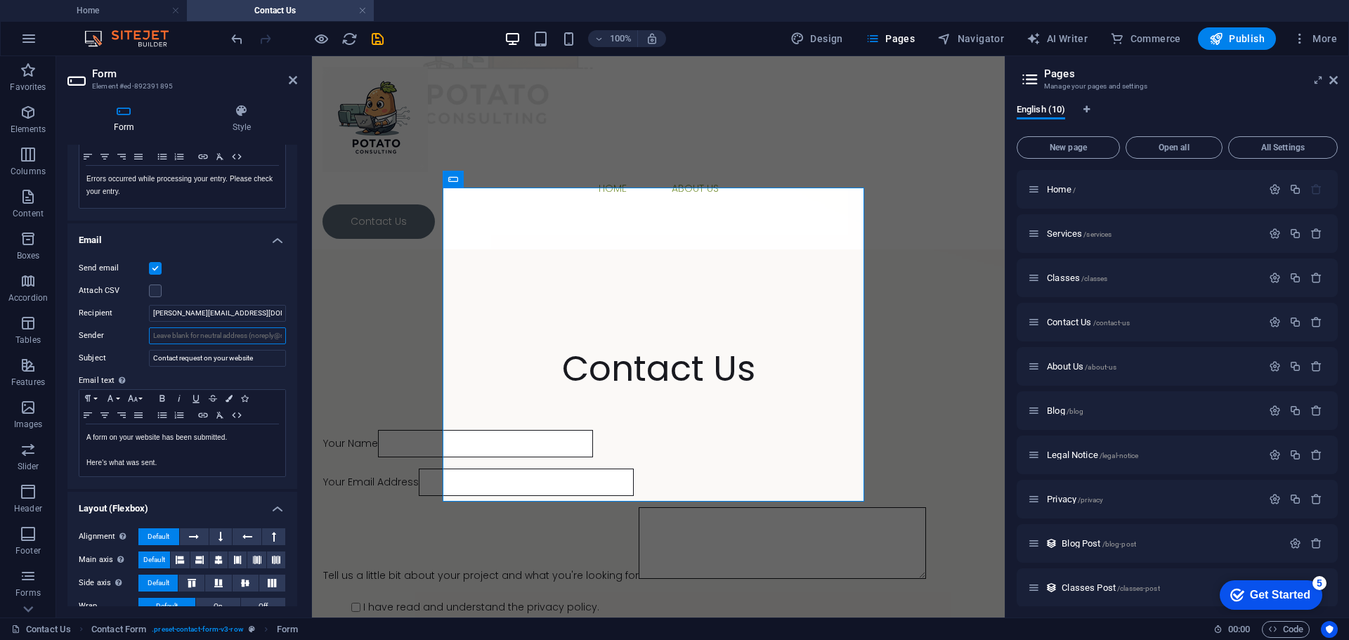
click at [178, 334] on input "Sender" at bounding box center [217, 335] width 137 height 17
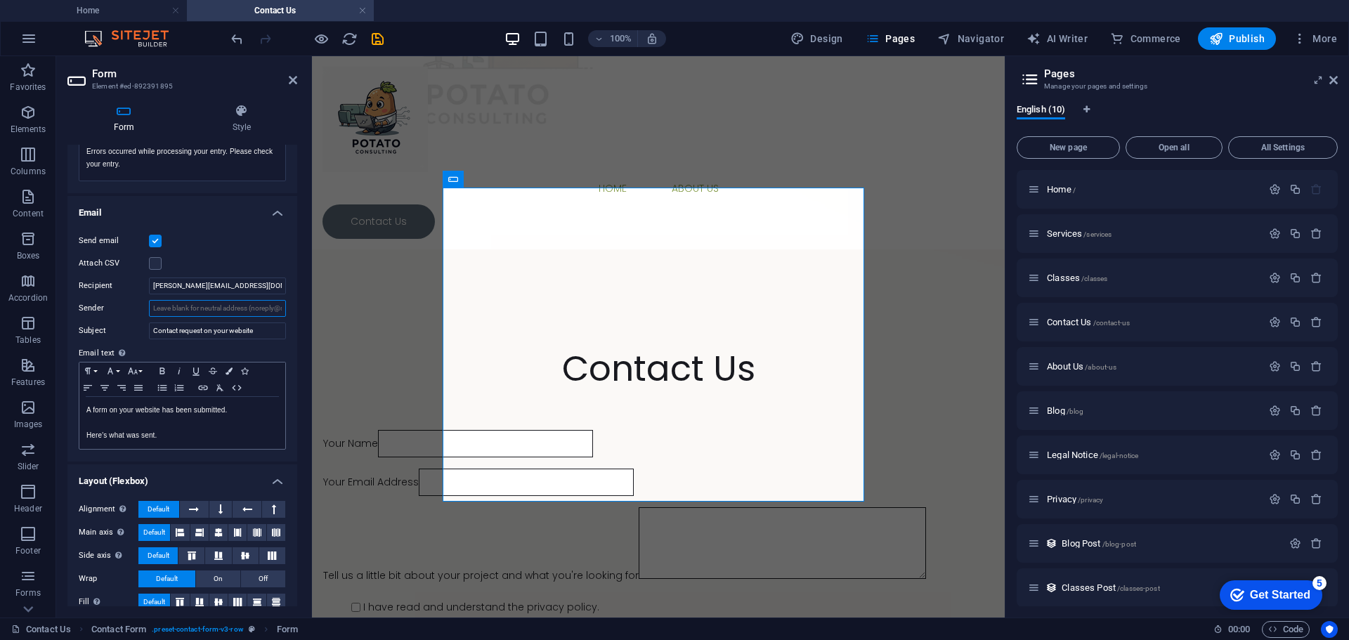
scroll to position [324, 0]
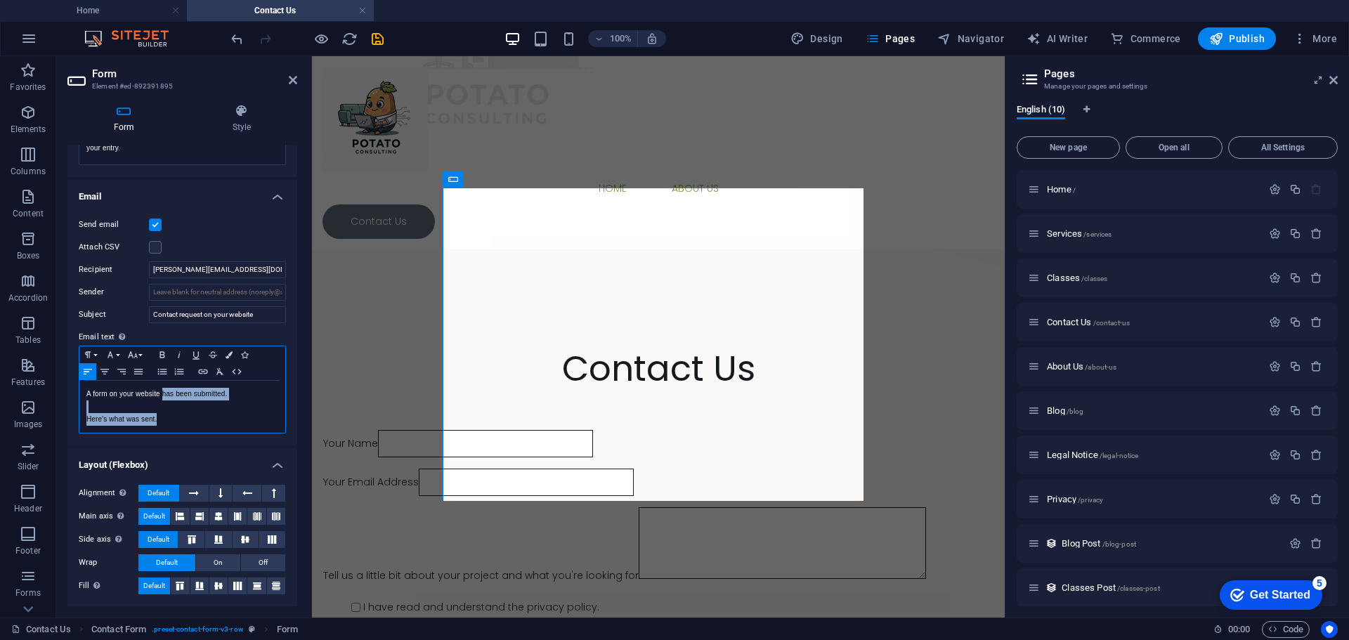
drag, startPoint x: 162, startPoint y: 395, endPoint x: 184, endPoint y: 433, distance: 43.1
click at [184, 433] on div "Paragraph Format Normal Heading 1 Heading 2 Heading 3 Heading 4 Heading 5 Headi…" at bounding box center [182, 390] width 207 height 88
click at [184, 419] on p "Here's what was sent." at bounding box center [182, 419] width 192 height 13
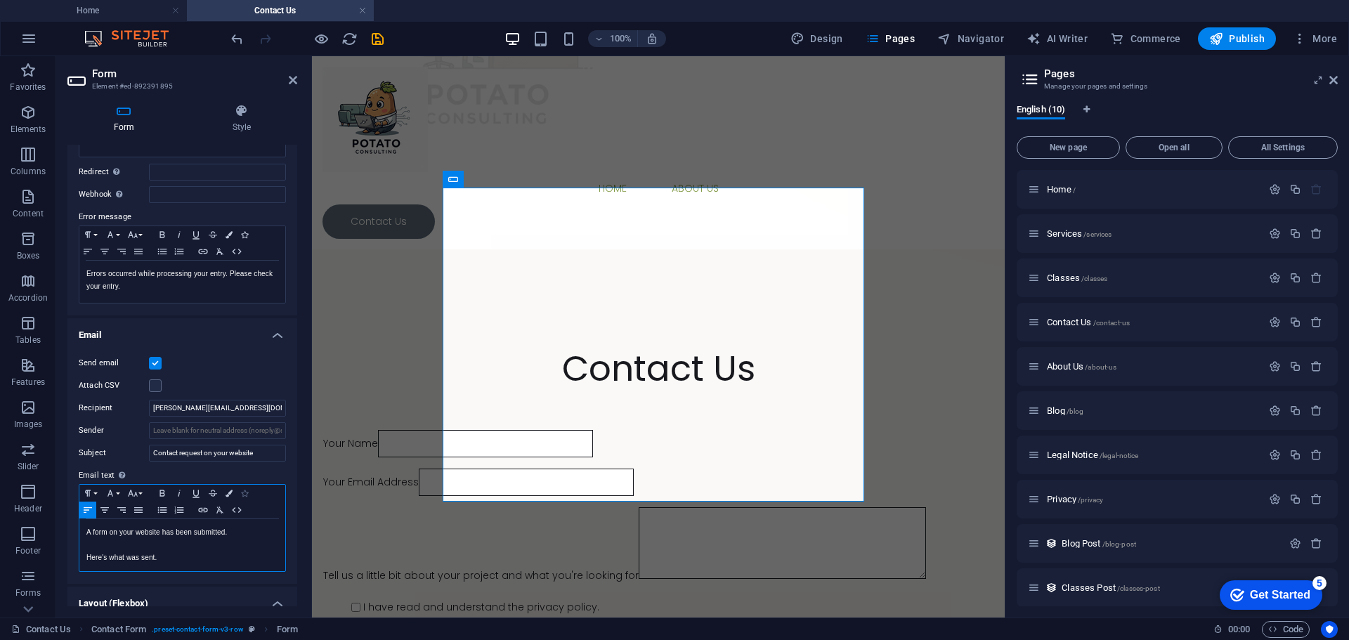
scroll to position [184, 0]
drag, startPoint x: 251, startPoint y: 409, endPoint x: 277, endPoint y: 407, distance: 26.1
click at [277, 407] on input "[PERSON_NAME][EMAIL_ADDRESS][DOMAIN_NAME]" at bounding box center [217, 410] width 137 height 17
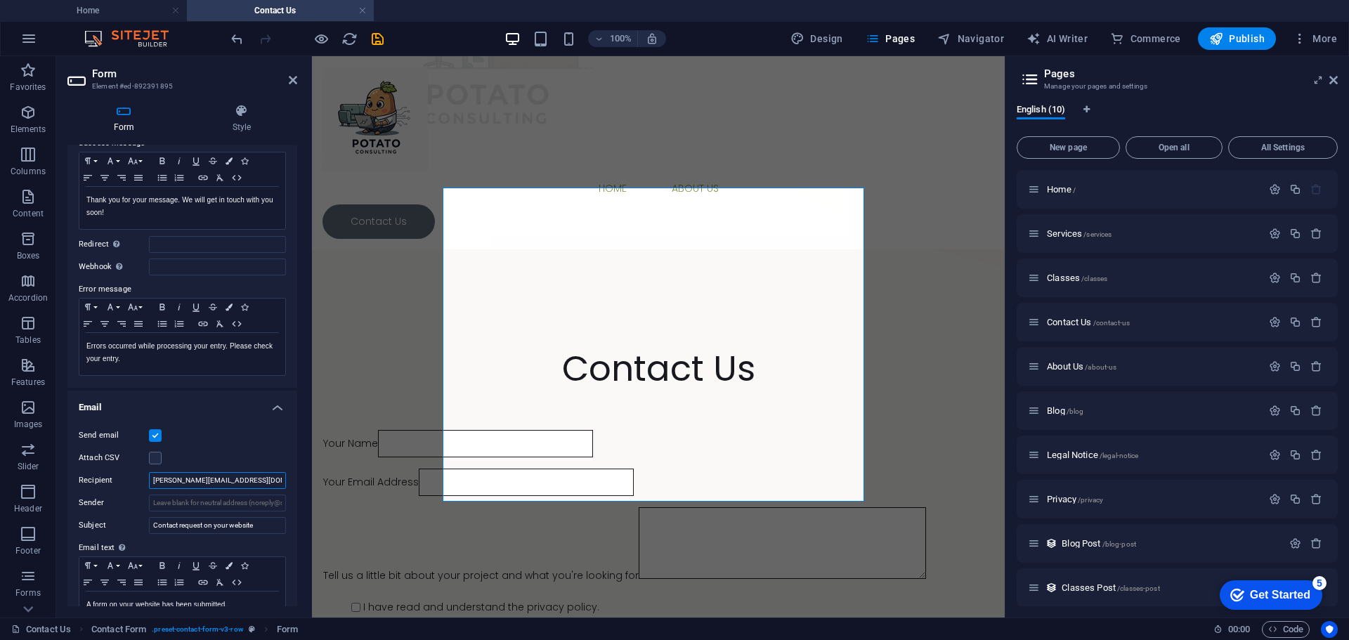
scroll to position [140, 0]
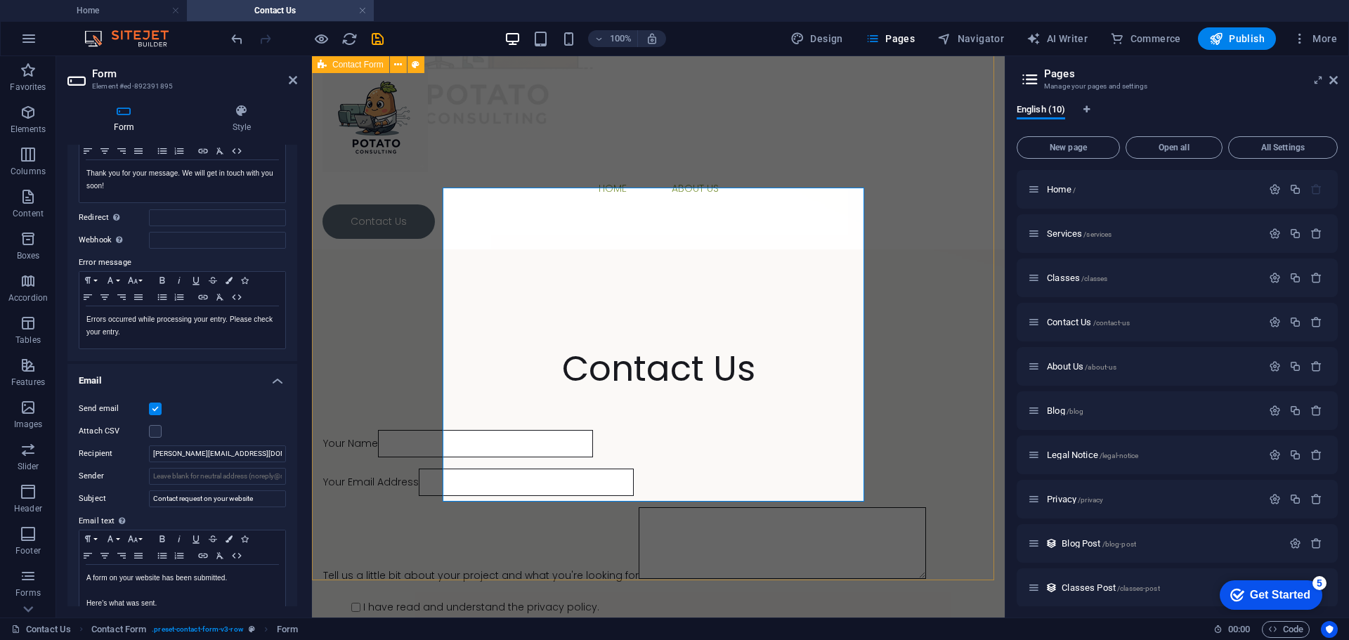
drag, startPoint x: 330, startPoint y: 456, endPoint x: 591, endPoint y: 456, distance: 260.6
click at [588, 456] on div "Contact Us Your Name Your Email Address Tell us a little bit about your project…" at bounding box center [658, 516] width 693 height 506
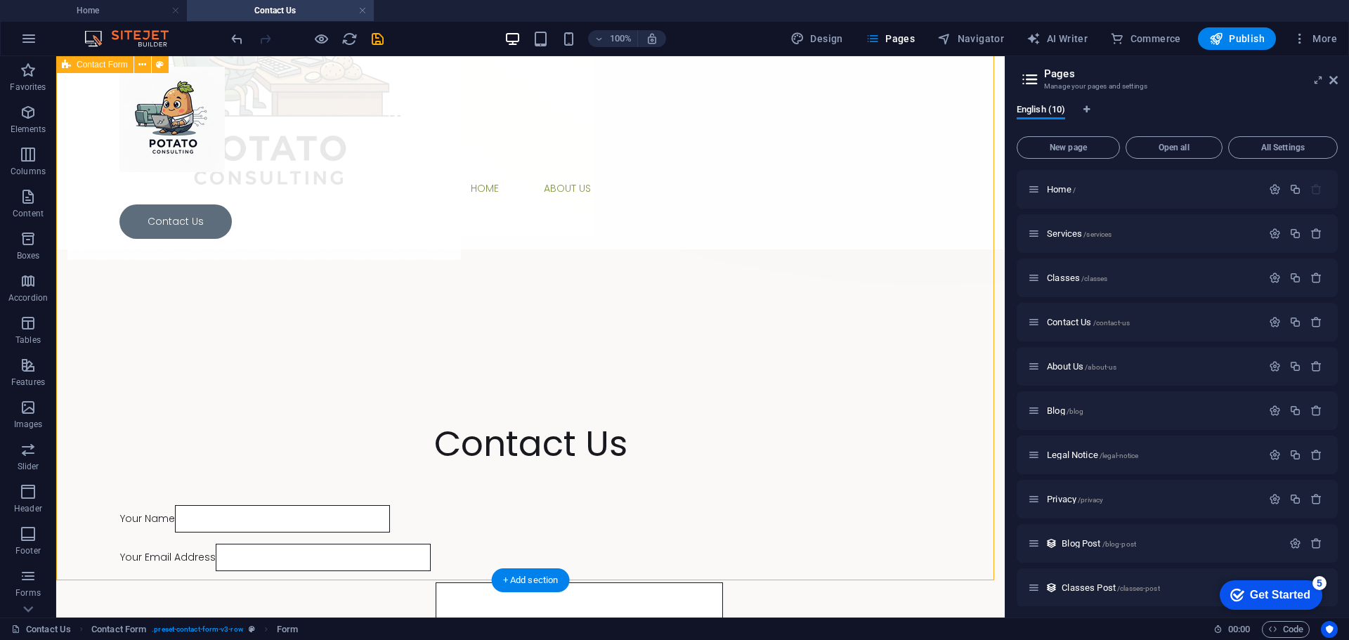
scroll to position [712, 0]
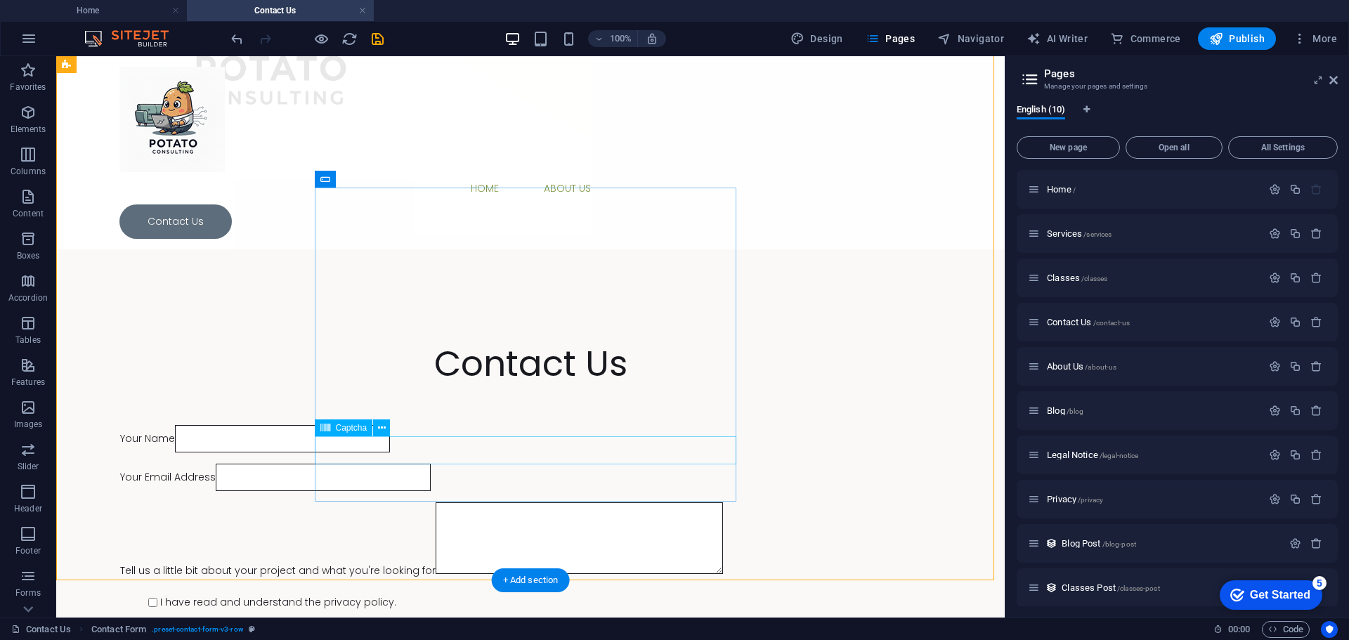
click at [664, 621] on div "Unreadable? Regenerate" at bounding box center [530, 635] width 820 height 28
click at [690, 471] on div "Your Name Your Email Address Tell us a little bit about your project and what y…" at bounding box center [530, 555] width 820 height 273
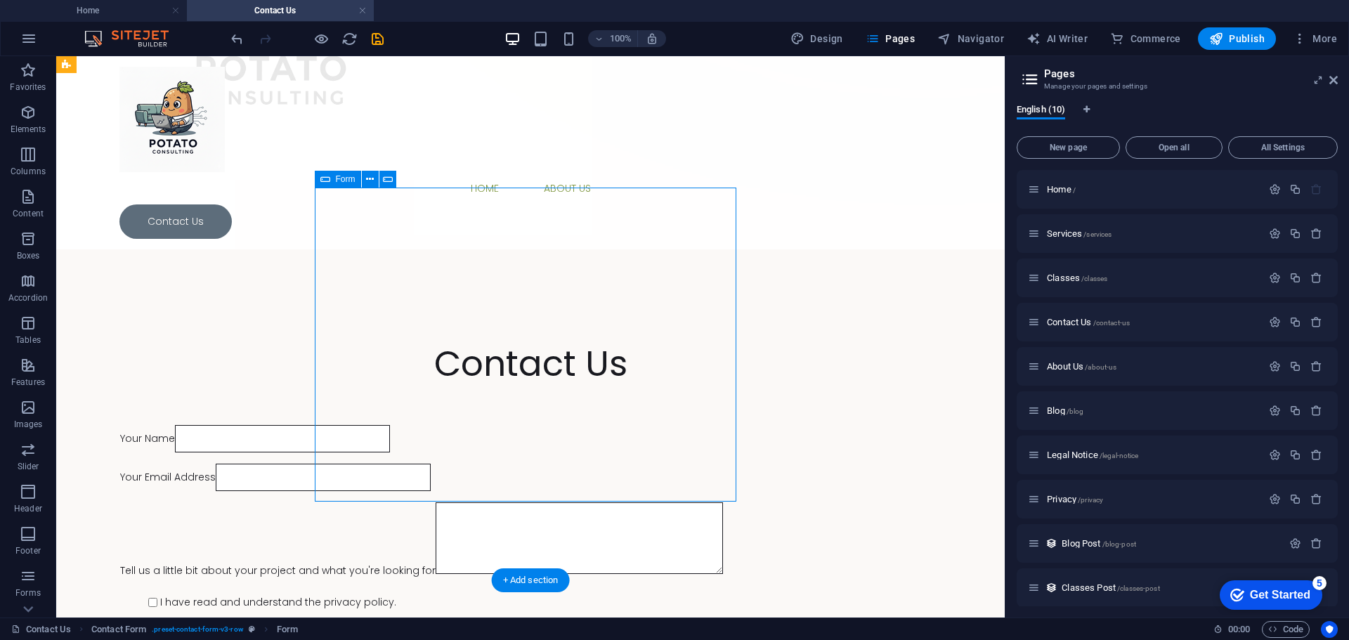
click at [690, 471] on div "Your Name Your Email Address Tell us a little bit about your project and what y…" at bounding box center [530, 555] width 820 height 273
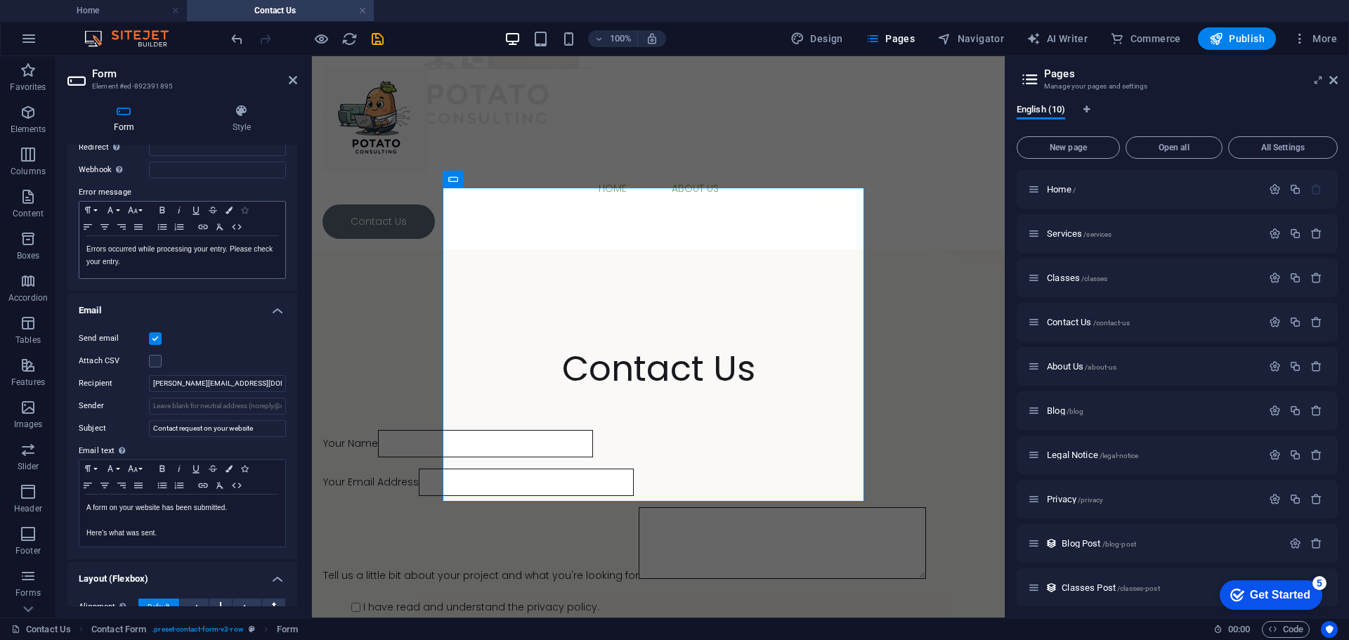
scroll to position [0, 0]
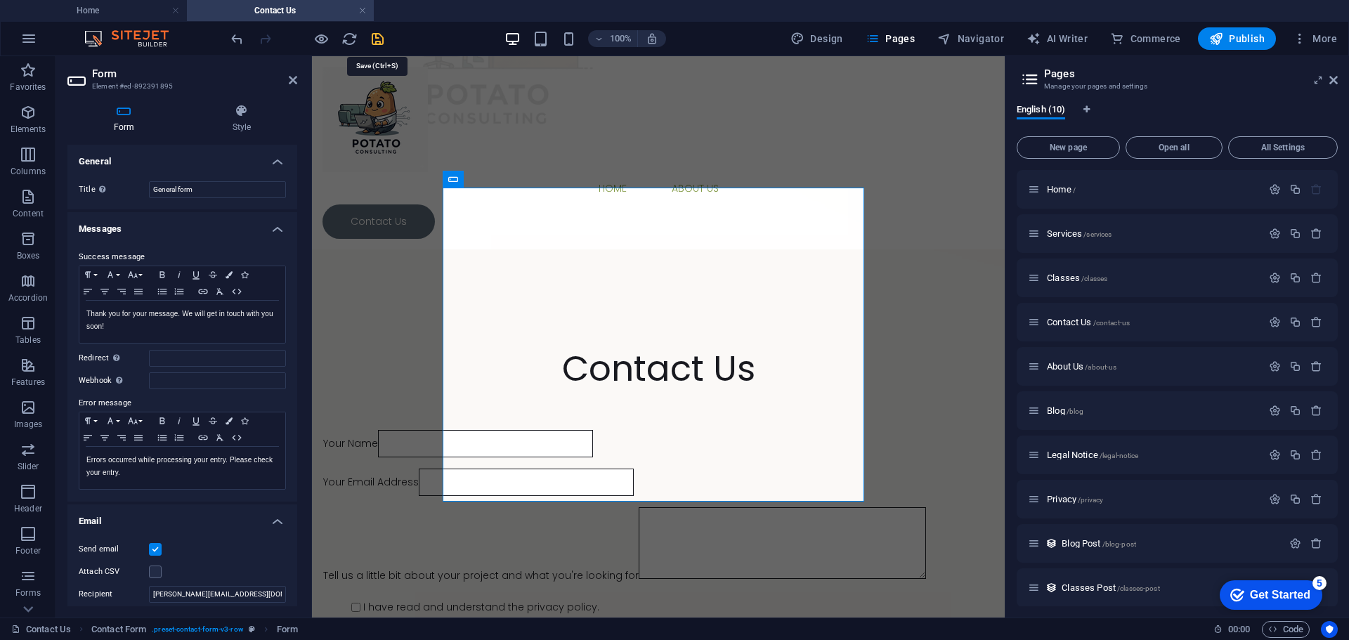
click at [378, 46] on icon "save" at bounding box center [377, 39] width 16 height 16
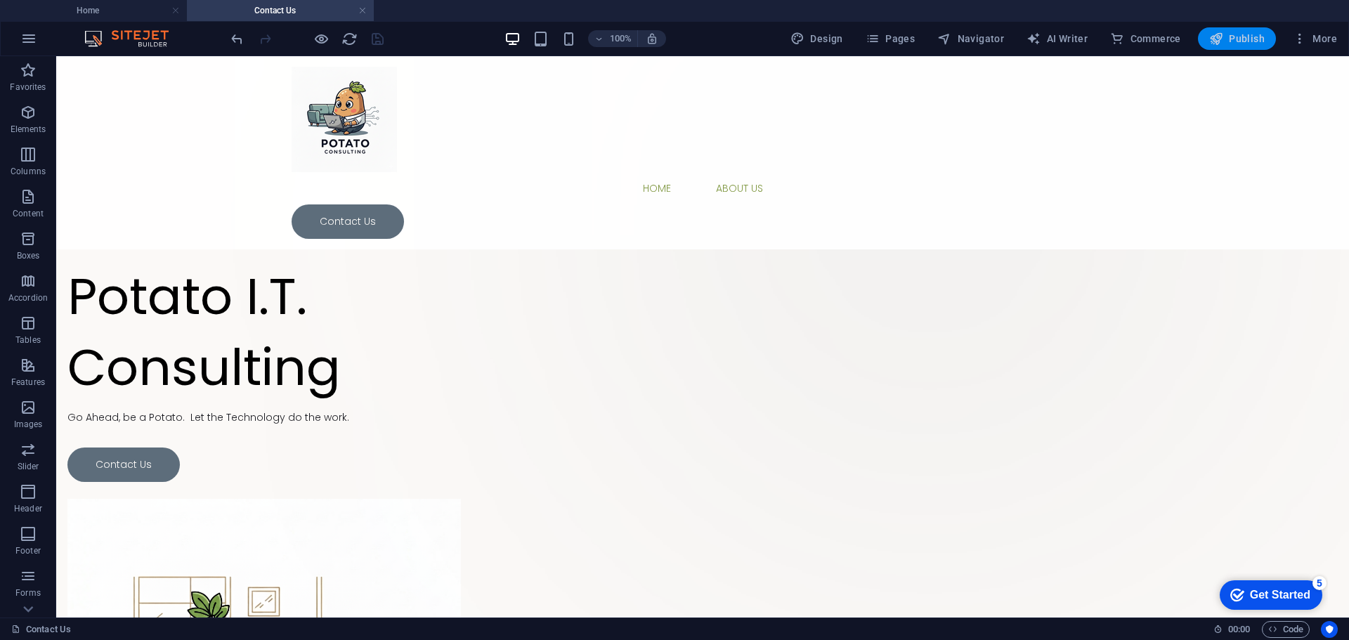
click at [1242, 40] on span "Publish" at bounding box center [1236, 39] width 55 height 14
